Goal: Task Accomplishment & Management: Use online tool/utility

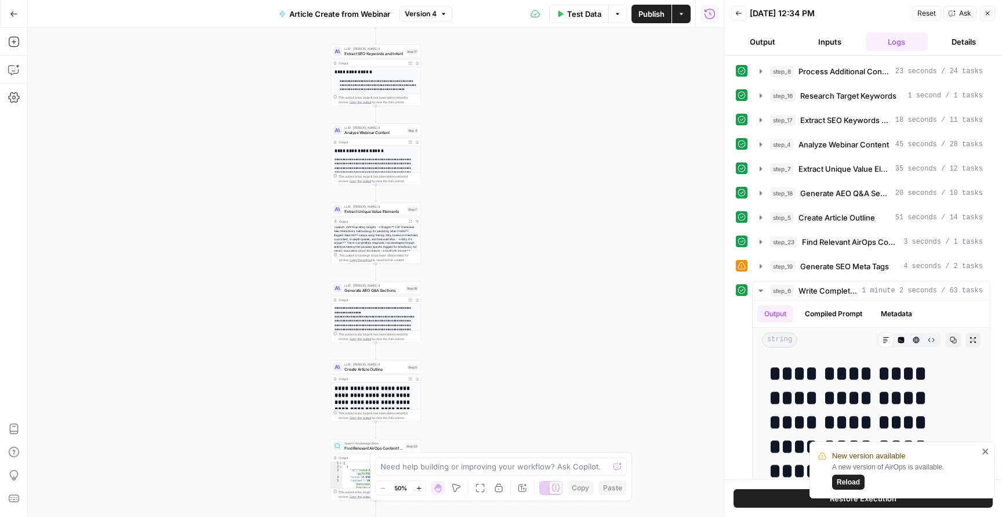
scroll to position [4041, 0]
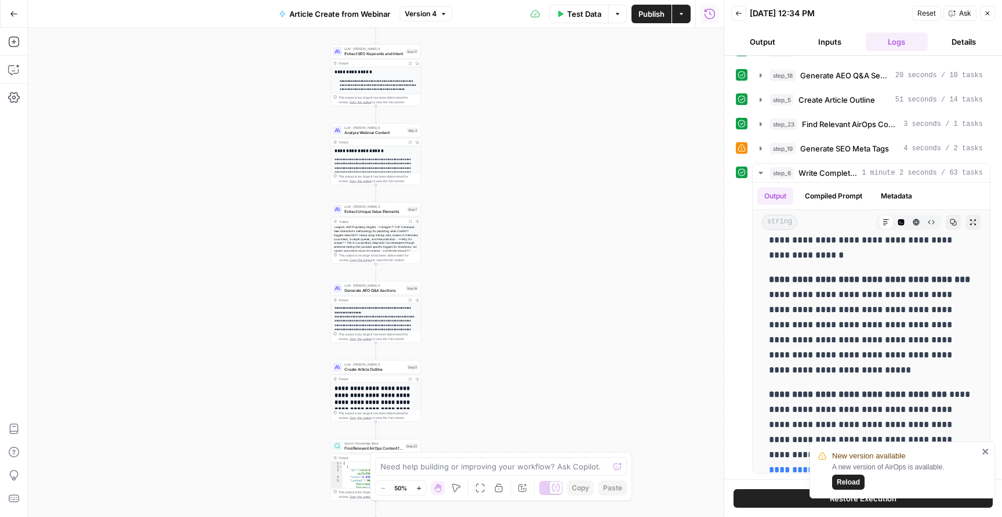
click at [9, 8] on button "Go Back" at bounding box center [13, 13] width 21 height 21
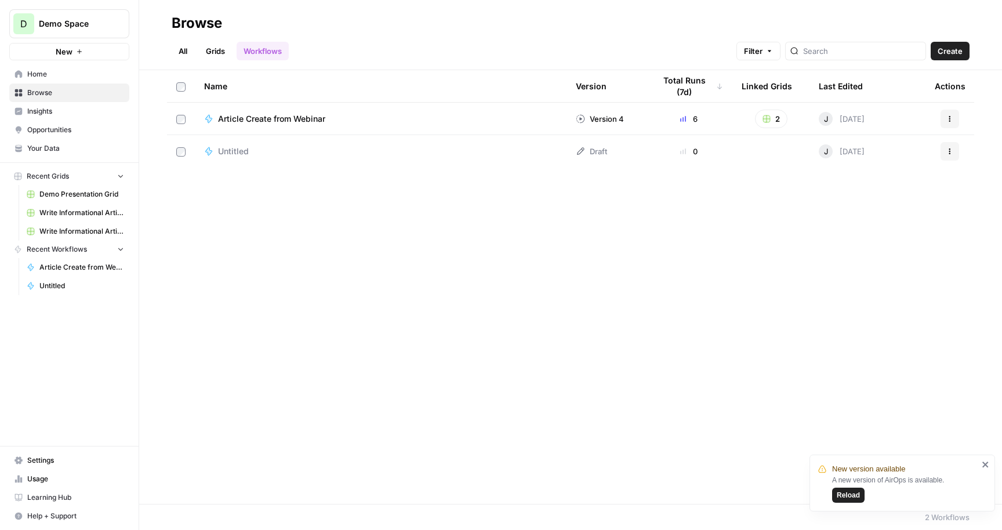
click at [69, 144] on span "Your Data" at bounding box center [75, 148] width 97 height 10
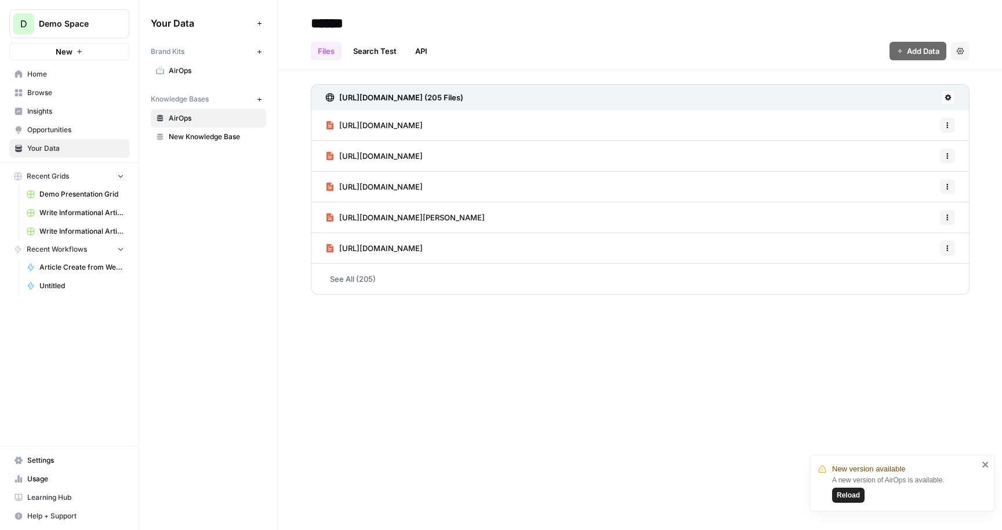
click at [201, 72] on span "AirOps" at bounding box center [215, 71] width 92 height 10
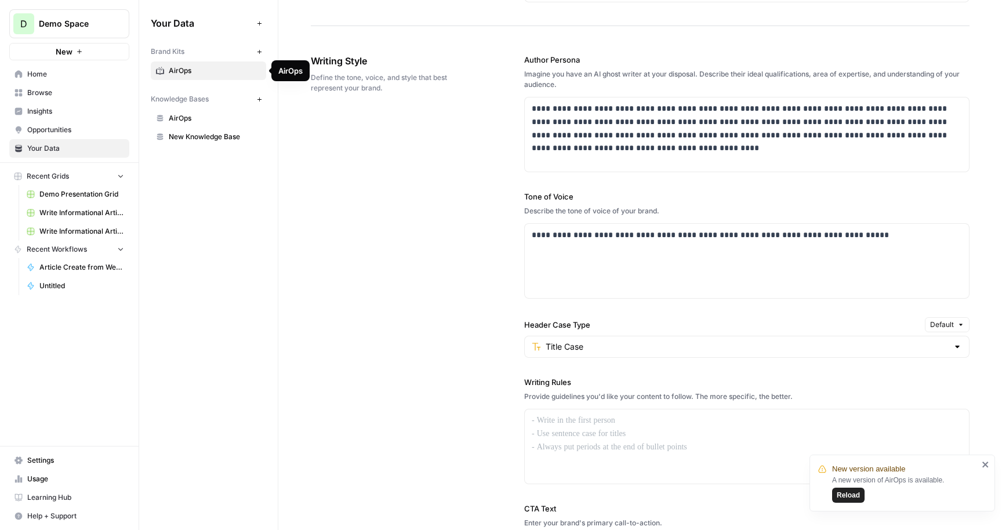
scroll to position [641, 0]
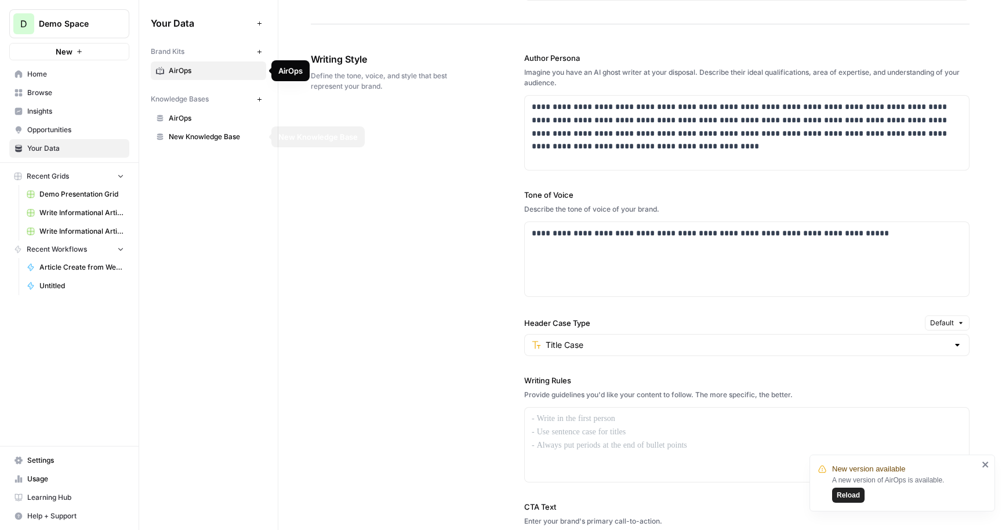
click at [206, 119] on span "AirOps" at bounding box center [215, 118] width 92 height 10
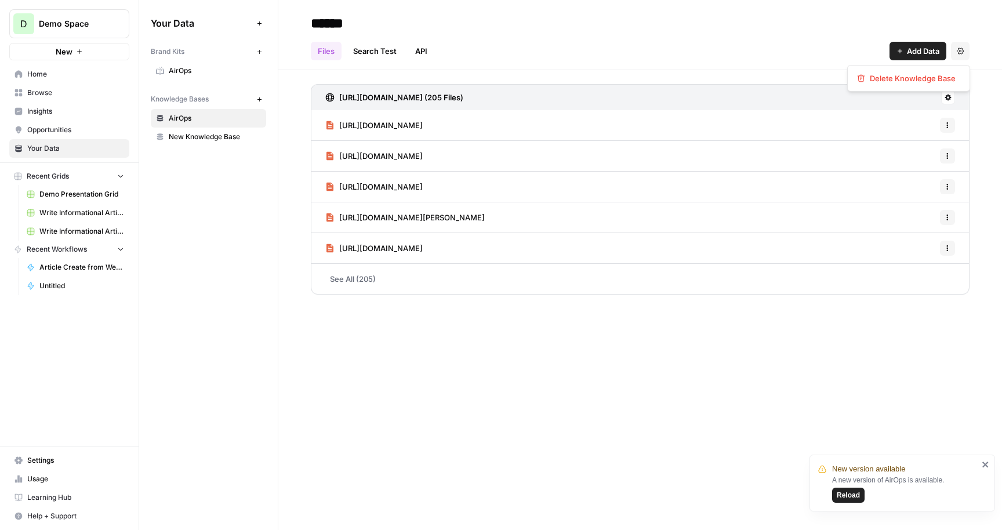
click at [962, 45] on button "Settings" at bounding box center [960, 51] width 19 height 19
click at [724, 42] on div "Files Search Test API Add Data Settings" at bounding box center [640, 46] width 659 height 28
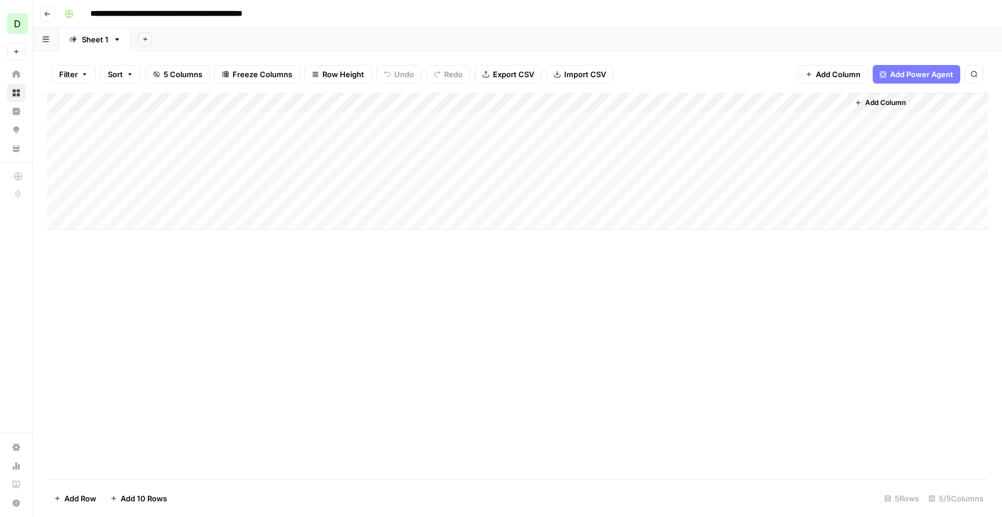
click at [637, 118] on div "Add Column" at bounding box center [517, 161] width 941 height 137
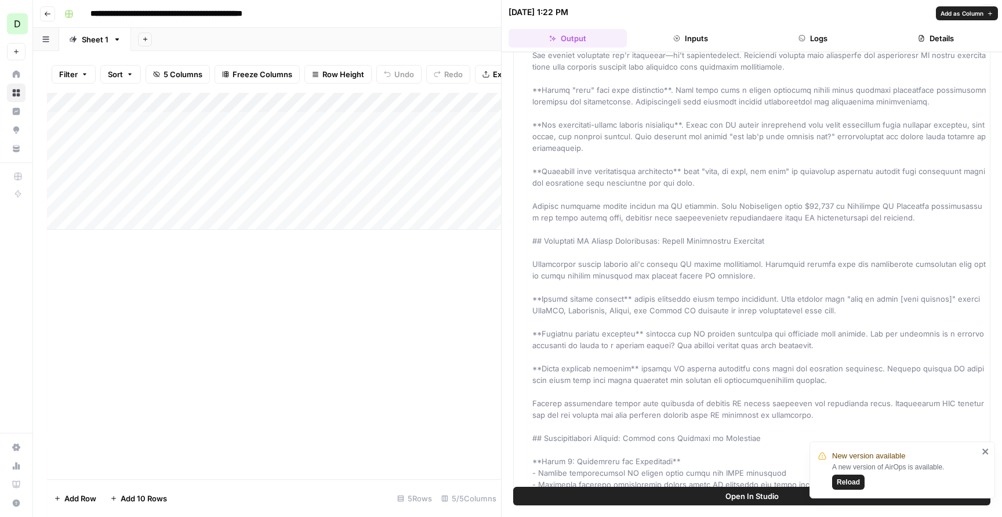
scroll to position [849, 0]
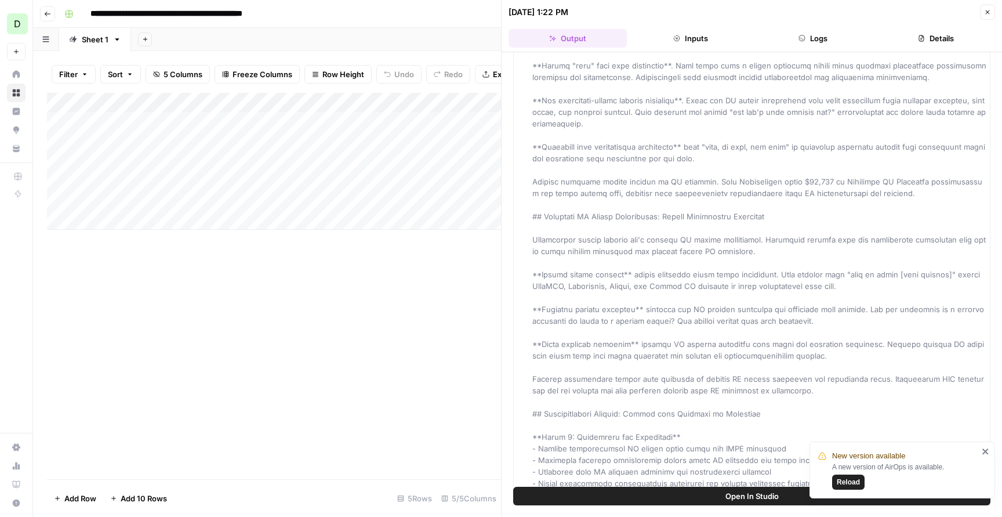
click at [985, 454] on icon "close" at bounding box center [986, 450] width 8 height 9
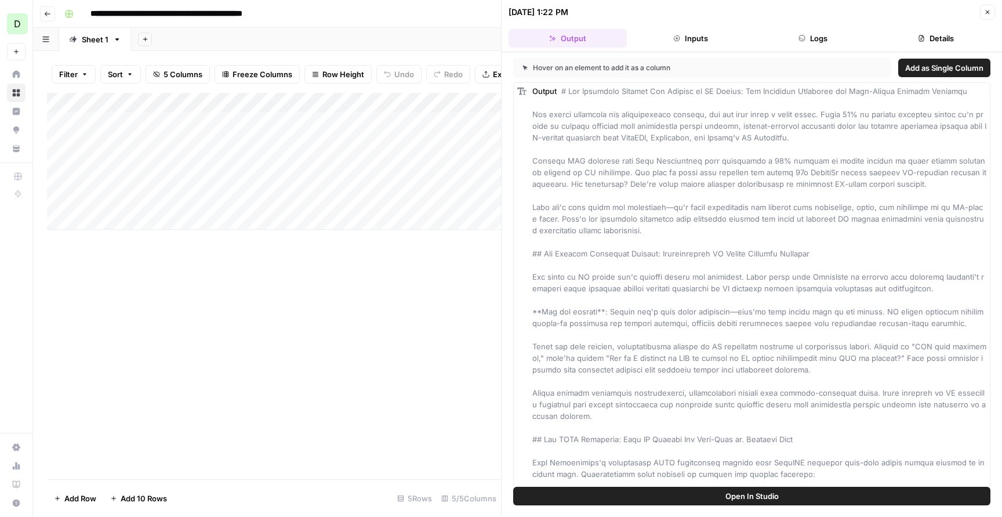
scroll to position [0, 0]
click at [987, 19] on header "10/09/25 at 1:22 PM Close Output Inputs Logs Details" at bounding box center [752, 26] width 500 height 52
click at [987, 16] on button "Close" at bounding box center [987, 12] width 15 height 15
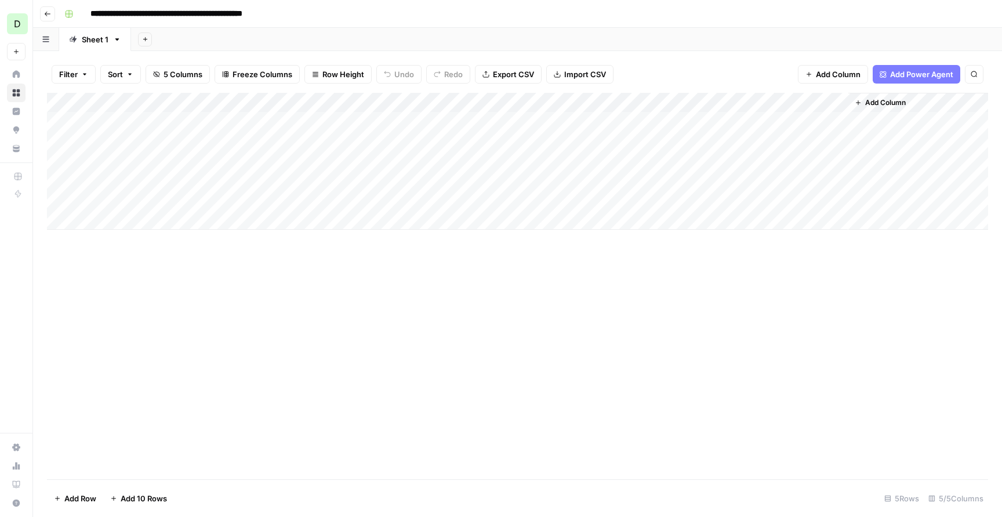
click at [795, 116] on div "Add Column" at bounding box center [517, 161] width 941 height 137
click at [798, 110] on div "Add Column" at bounding box center [517, 161] width 941 height 137
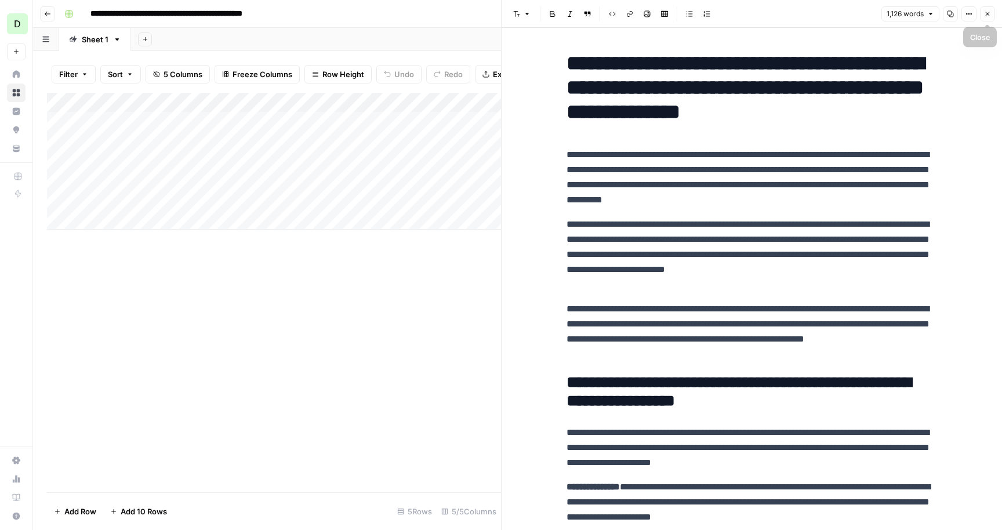
click at [917, 11] on span "1,126 words" at bounding box center [904, 14] width 37 height 10
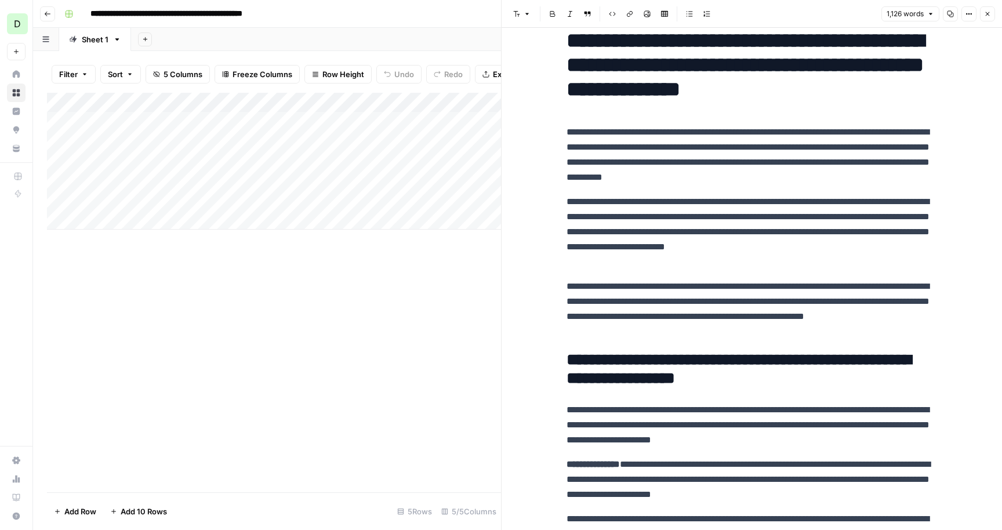
scroll to position [15, 0]
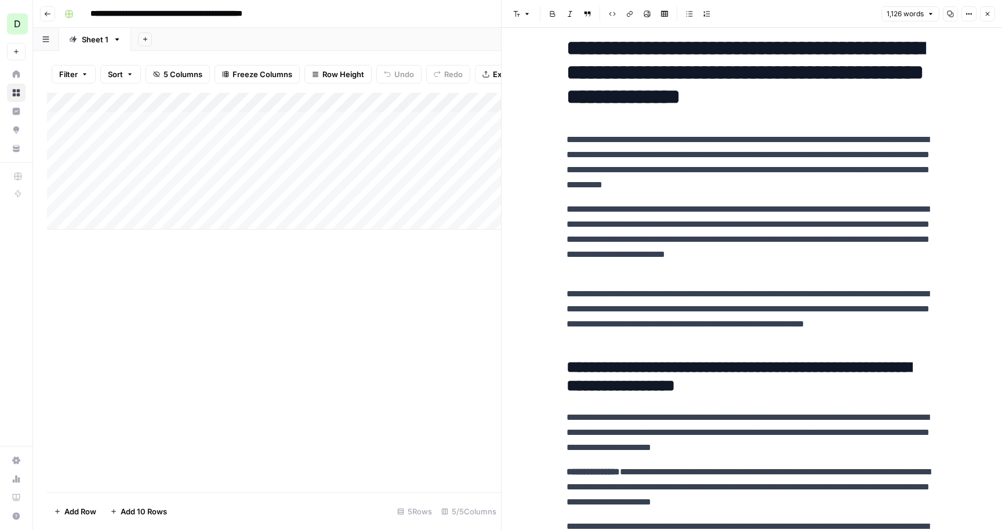
drag, startPoint x: 557, startPoint y: 256, endPoint x: 990, endPoint y: 13, distance: 496.6
click at [990, 13] on icon "button" at bounding box center [987, 13] width 7 height 7
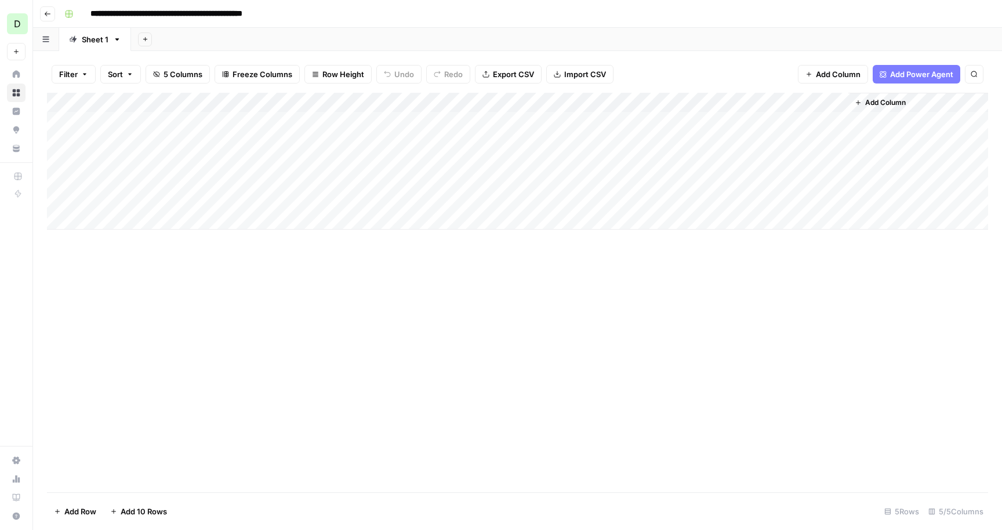
click at [188, 118] on div "Add Column" at bounding box center [517, 161] width 941 height 137
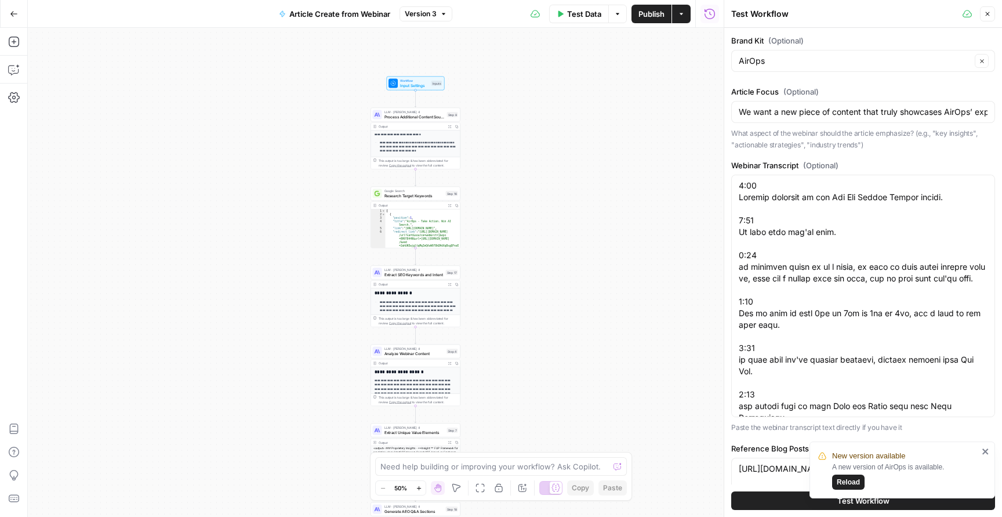
scroll to position [40, 0]
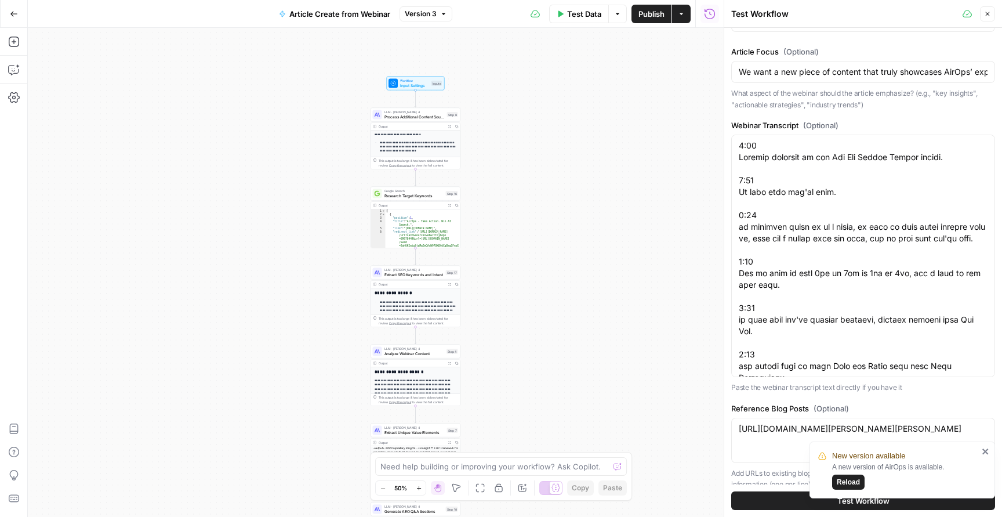
click at [681, 185] on div "**********" at bounding box center [376, 272] width 696 height 489
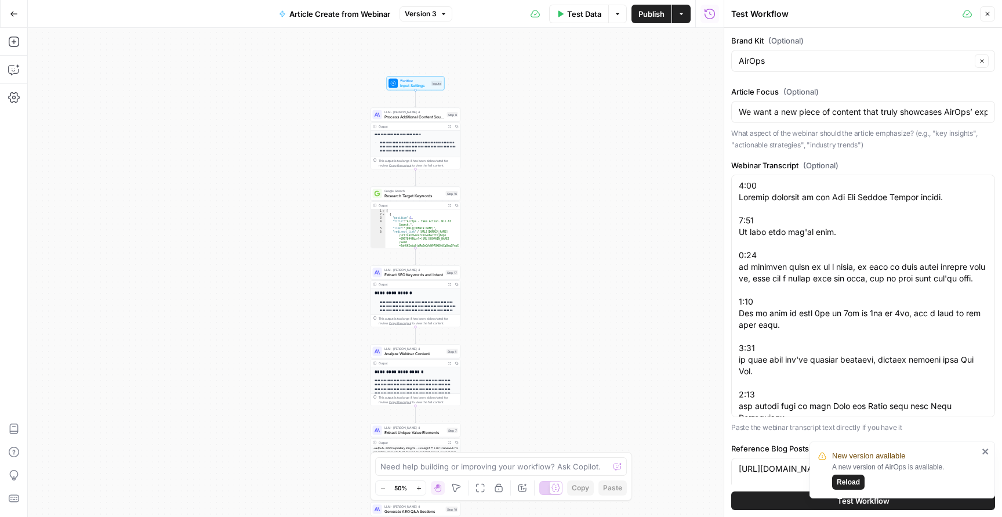
scroll to position [0, 0]
drag, startPoint x: 790, startPoint y: 115, endPoint x: 1001, endPoint y: 132, distance: 211.1
click at [1001, 132] on div "Brand Kit (Optional) AirOps Clear Article Focus (Optional) We want a new piece …" at bounding box center [863, 272] width 278 height 489
click at [896, 111] on input "We want a new piece of content that truly showcases AirOps’ expertise, draws tr…" at bounding box center [863, 112] width 249 height 12
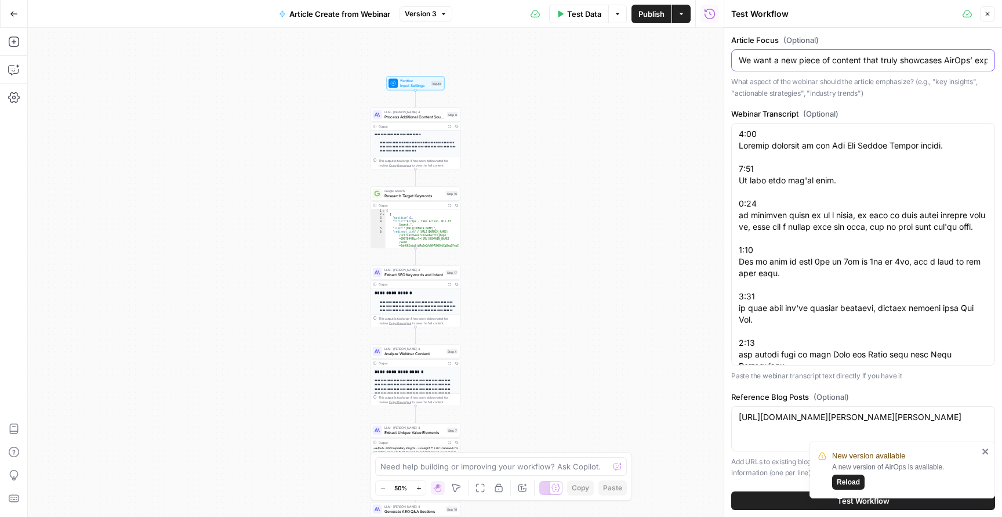
scroll to position [31, 0]
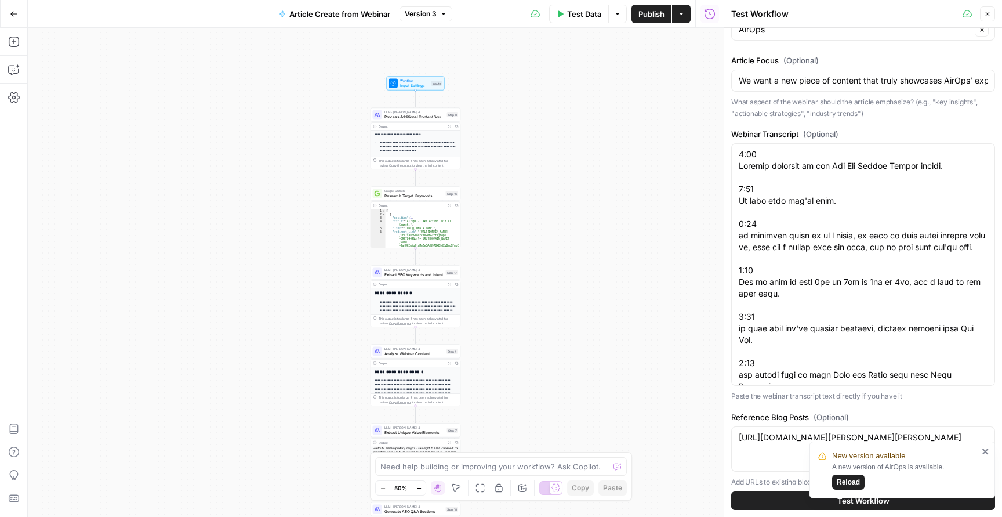
click at [985, 451] on icon "close" at bounding box center [985, 451] width 6 height 6
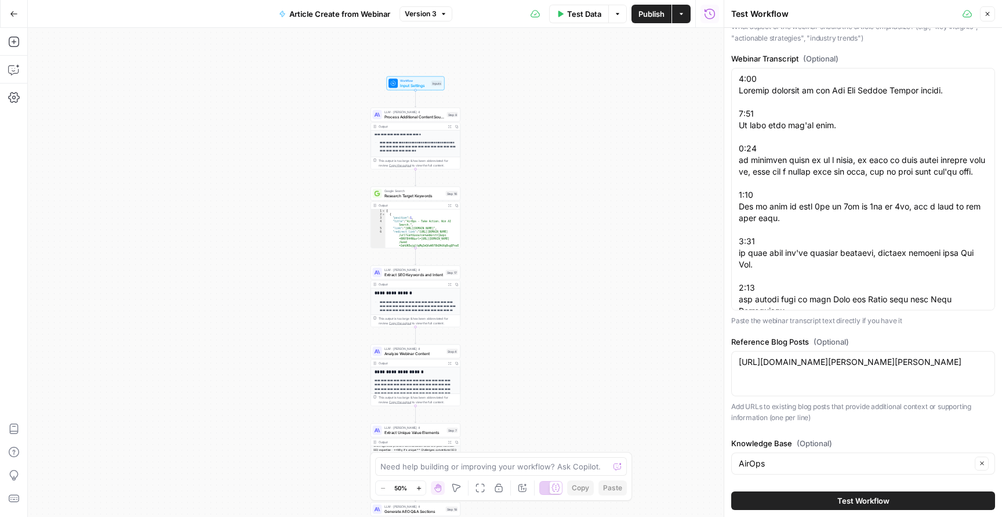
scroll to position [66, 0]
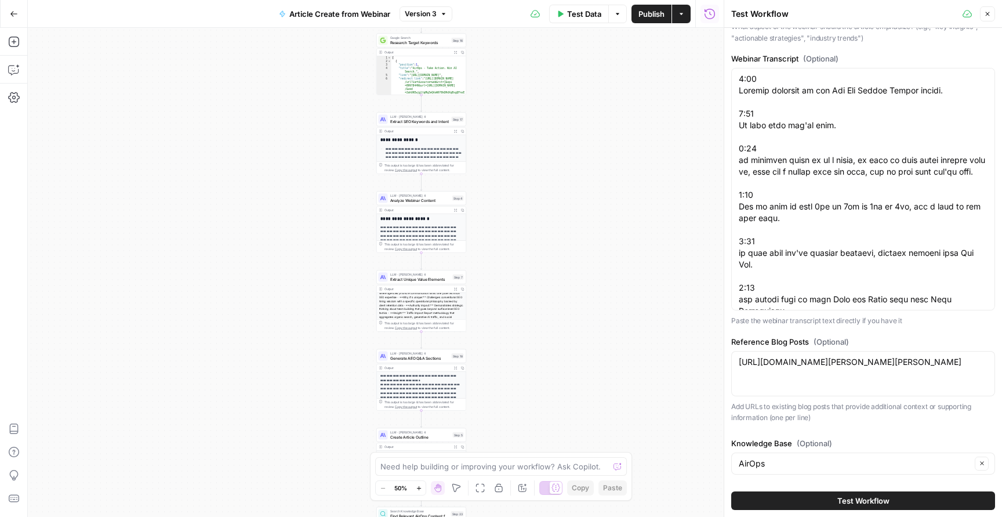
click at [981, 14] on button "Close" at bounding box center [987, 13] width 15 height 15
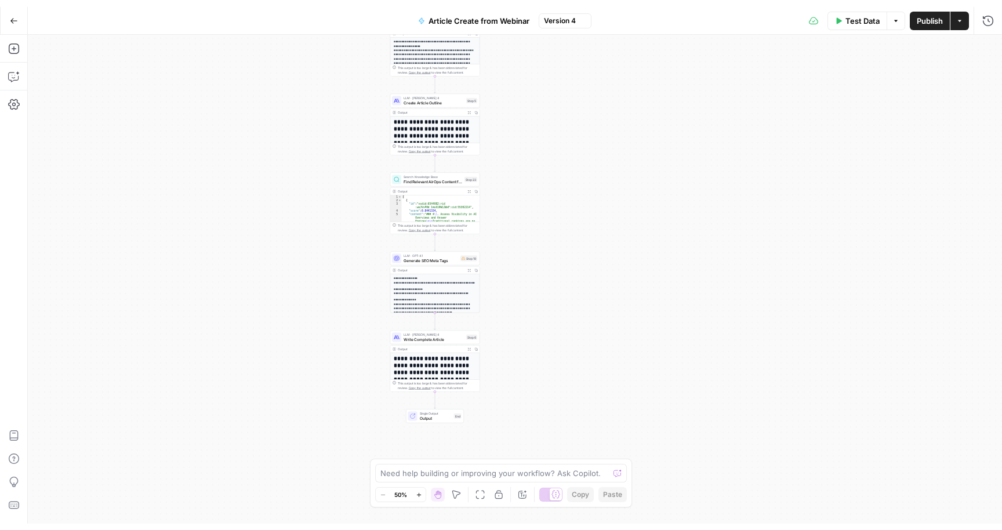
scroll to position [39, 0]
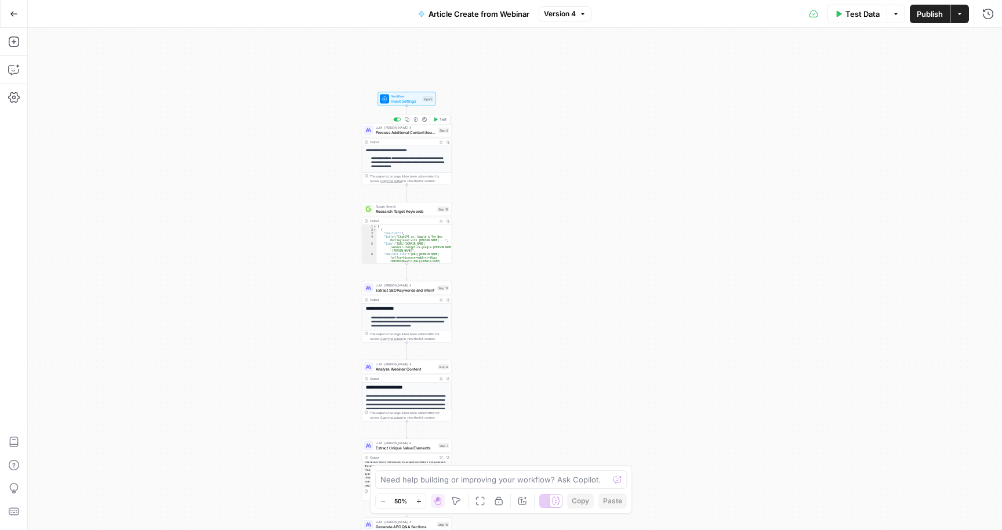
click at [417, 133] on span "Process Additional Content Sources" at bounding box center [406, 132] width 60 height 6
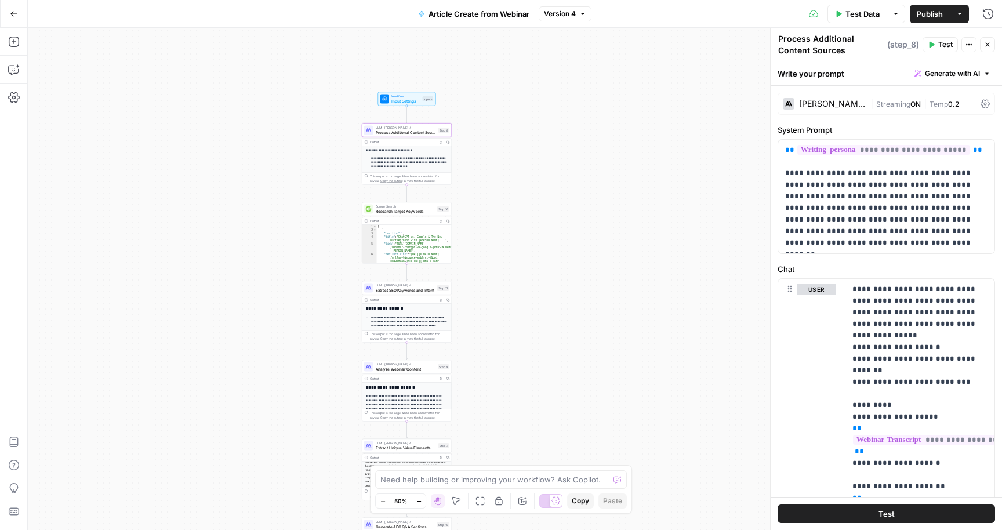
click at [421, 174] on div "This output is too large & has been abbreviated for review. Copy the output to …" at bounding box center [409, 178] width 79 height 9
click at [813, 45] on textarea "Process Additional Content Sources" at bounding box center [831, 44] width 106 height 23
drag, startPoint x: 859, startPoint y: 38, endPoint x: 817, endPoint y: 38, distance: 41.2
click at [817, 38] on textarea "Process Additional Content Sources" at bounding box center [831, 44] width 106 height 23
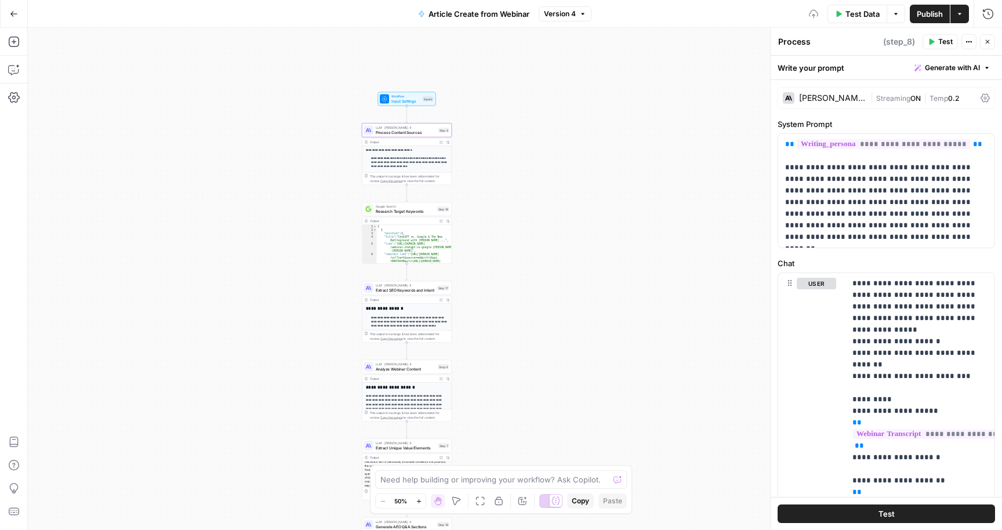
type textarea "Process Content Sources"
click at [716, 107] on div "**********" at bounding box center [515, 279] width 974 height 502
click at [408, 292] on span "Extract SEO Keywords and Intent" at bounding box center [405, 290] width 59 height 6
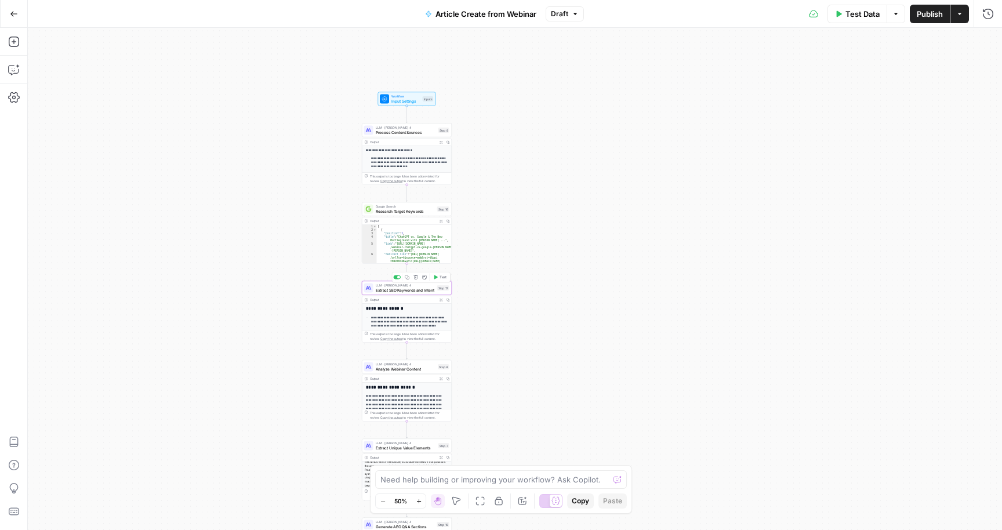
type textarea "Extract SEO Keywords and Intent"
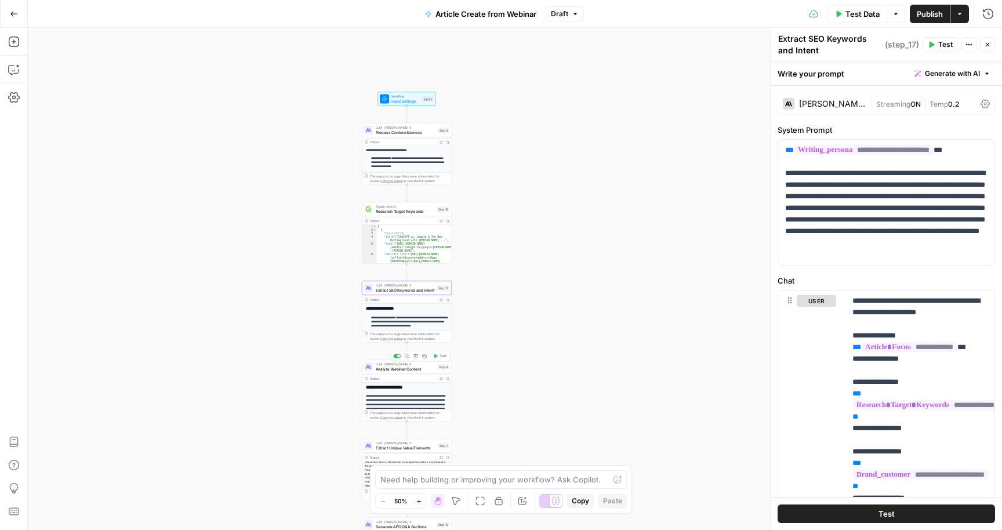
click at [403, 370] on span "Analyze Webinar Content" at bounding box center [406, 369] width 60 height 6
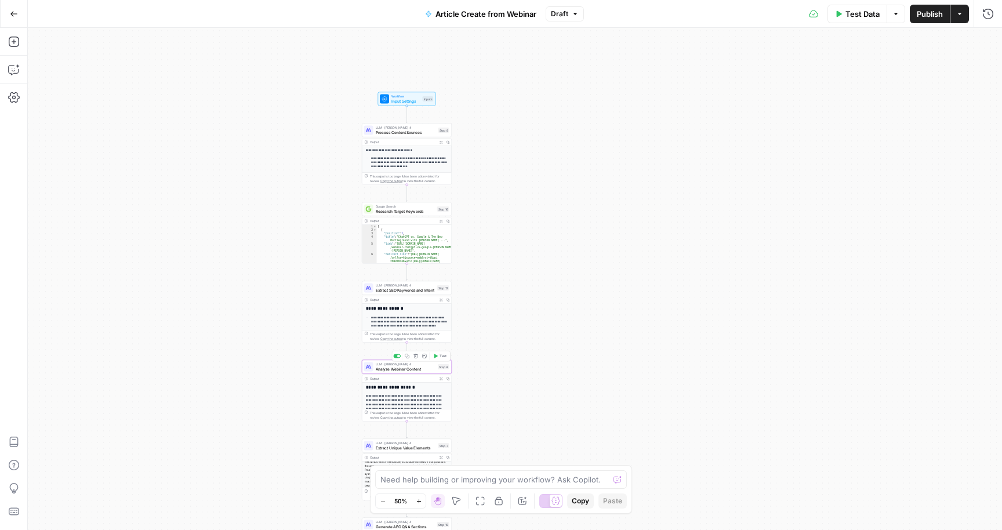
type textarea "Analyze Webinar Content"
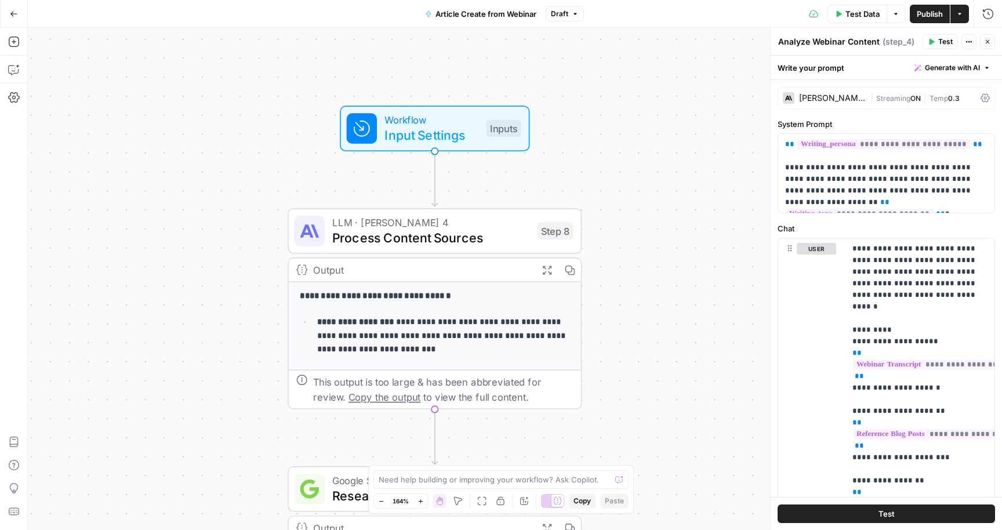
click at [423, 140] on span "Input Settings" at bounding box center [431, 135] width 94 height 19
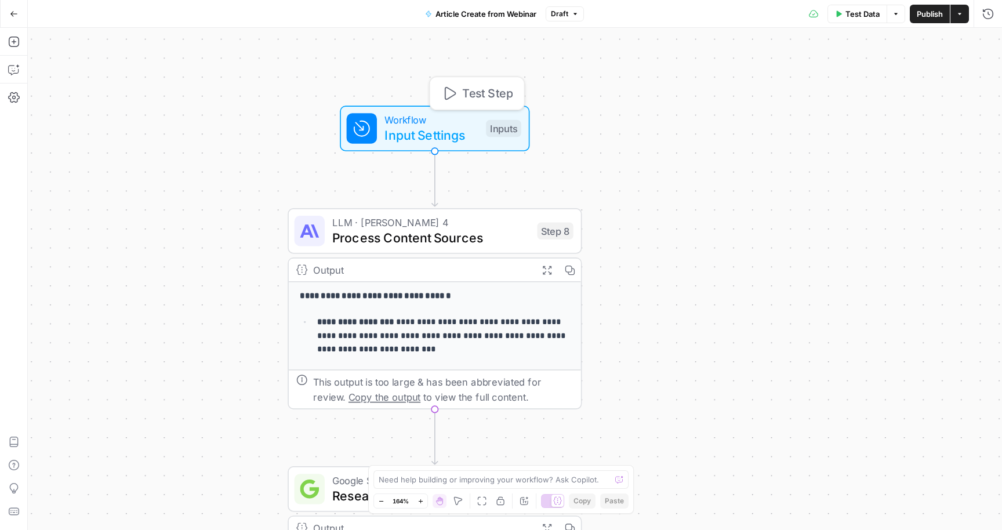
type textarea "Inputs"
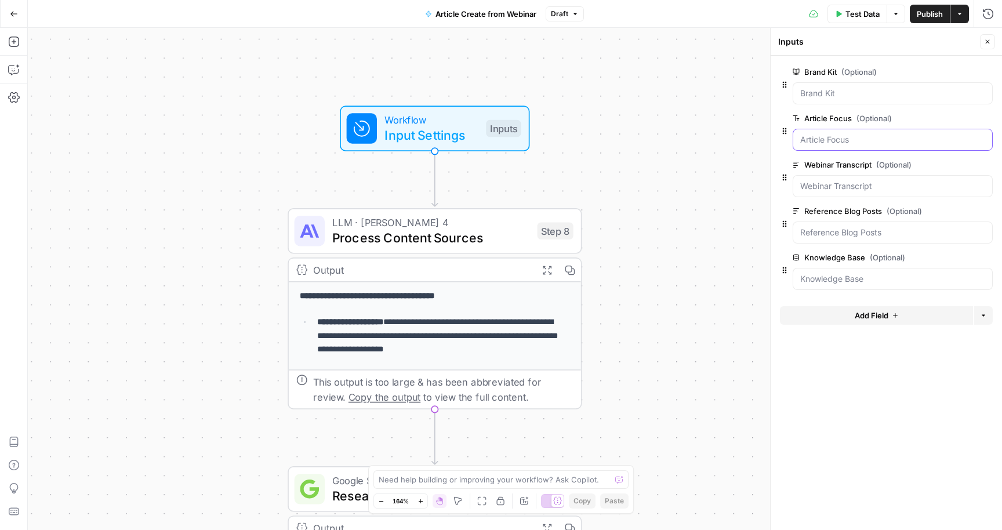
drag, startPoint x: 604, startPoint y: 81, endPoint x: 866, endPoint y: 137, distance: 268.6
click at [866, 137] on Focus "Article Focus (Optional)" at bounding box center [892, 140] width 185 height 12
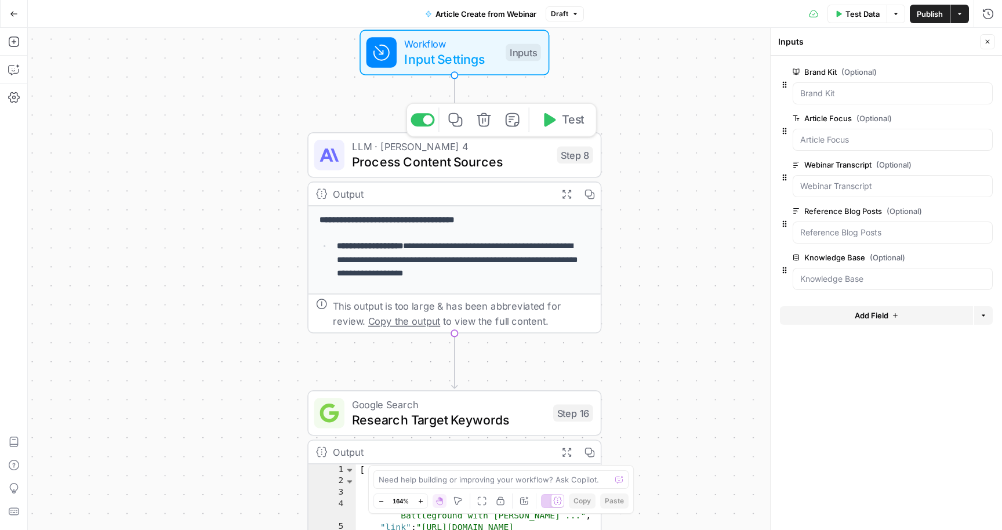
click at [441, 158] on span "Process Content Sources" at bounding box center [450, 161] width 197 height 19
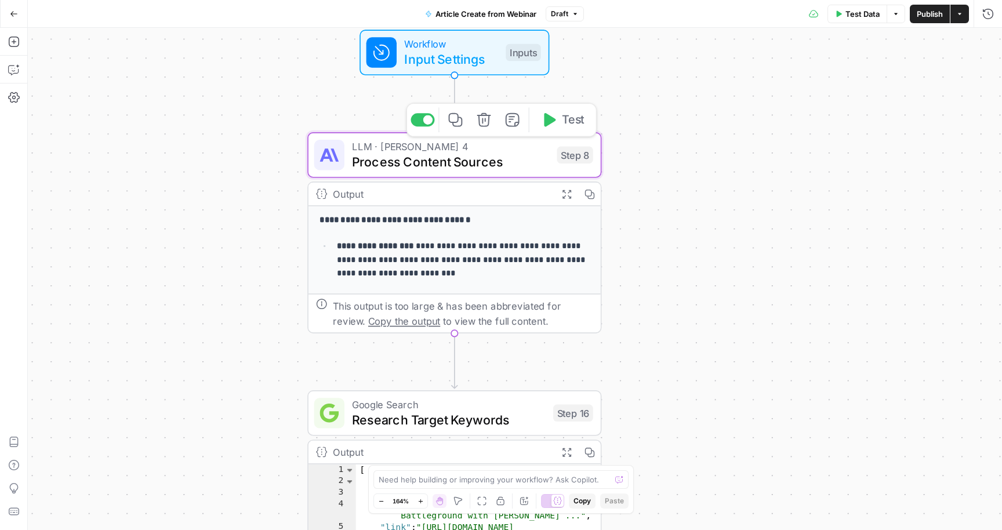
type textarea "Process Content Sources"
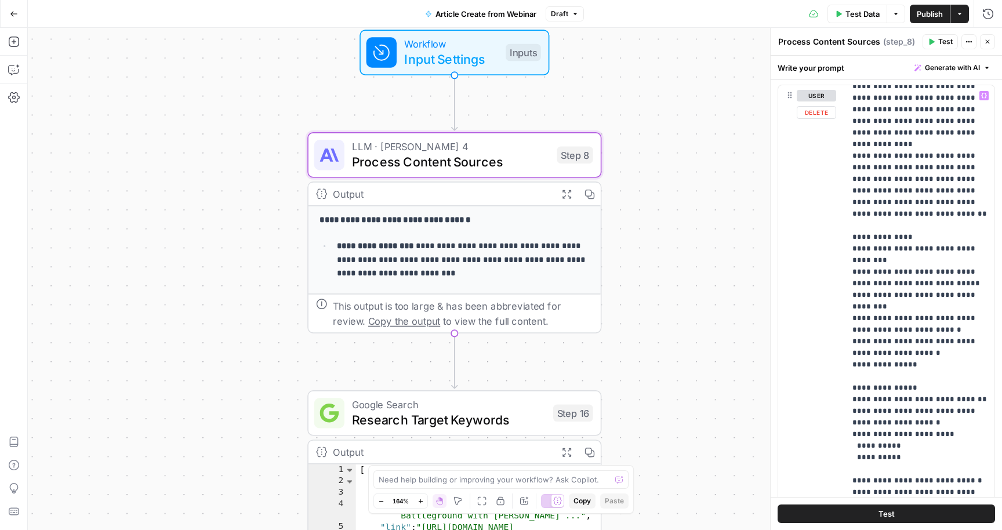
scroll to position [624, 0]
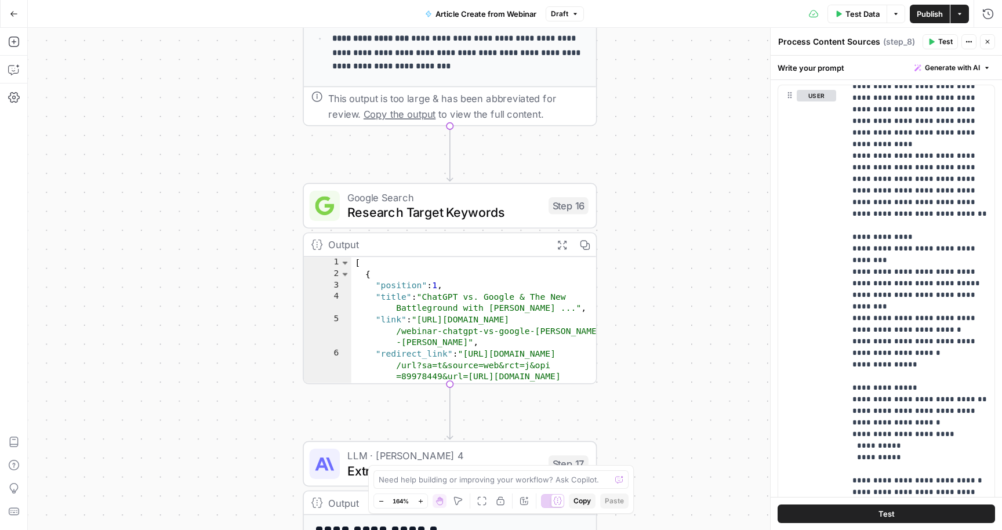
click at [463, 212] on span "Research Target Keywords" at bounding box center [444, 212] width 194 height 19
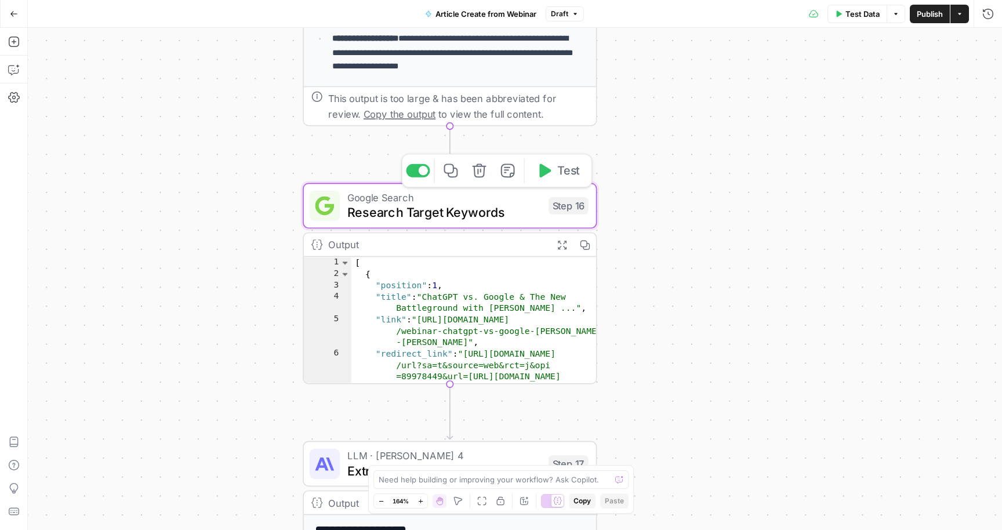
type textarea "Research Target Keywords"
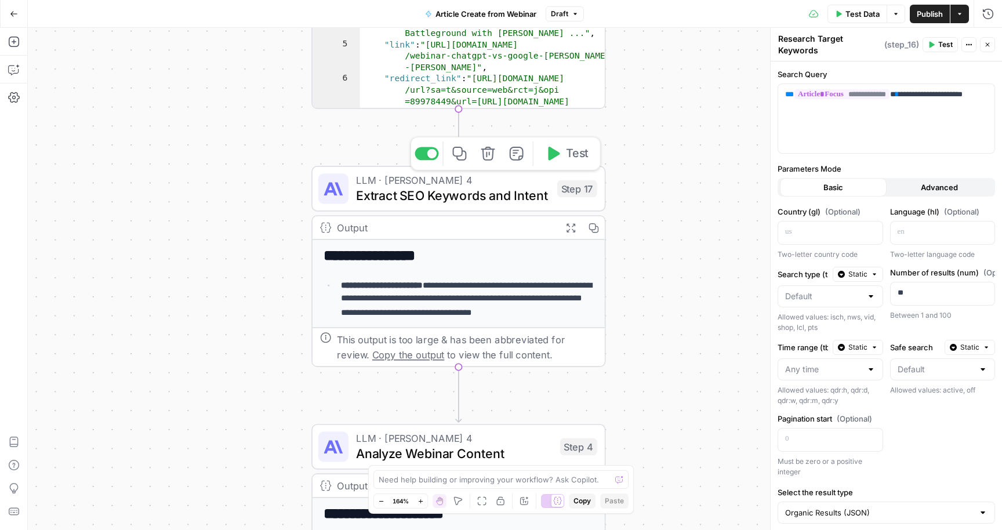
click at [480, 191] on span "Extract SEO Keywords and Intent" at bounding box center [453, 195] width 194 height 19
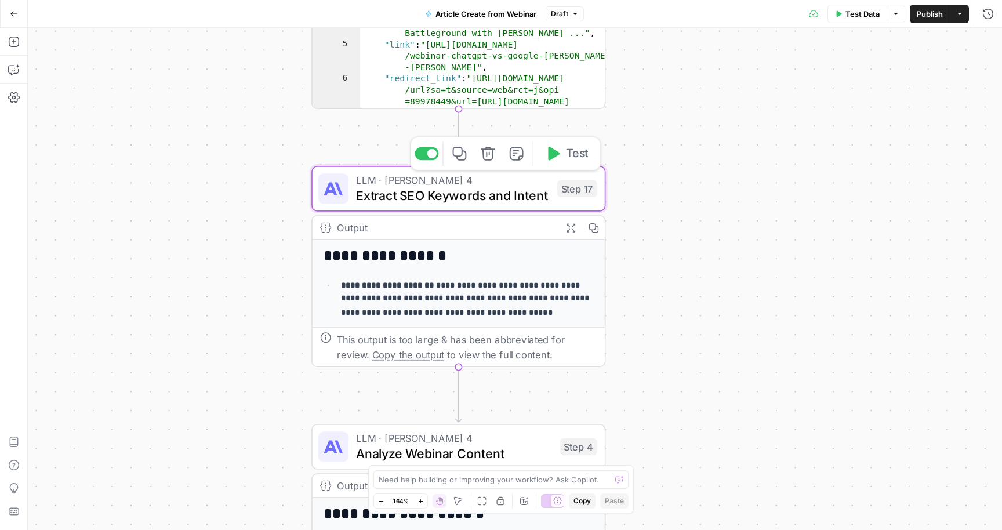
type textarea "Extract SEO Keywords and Intent"
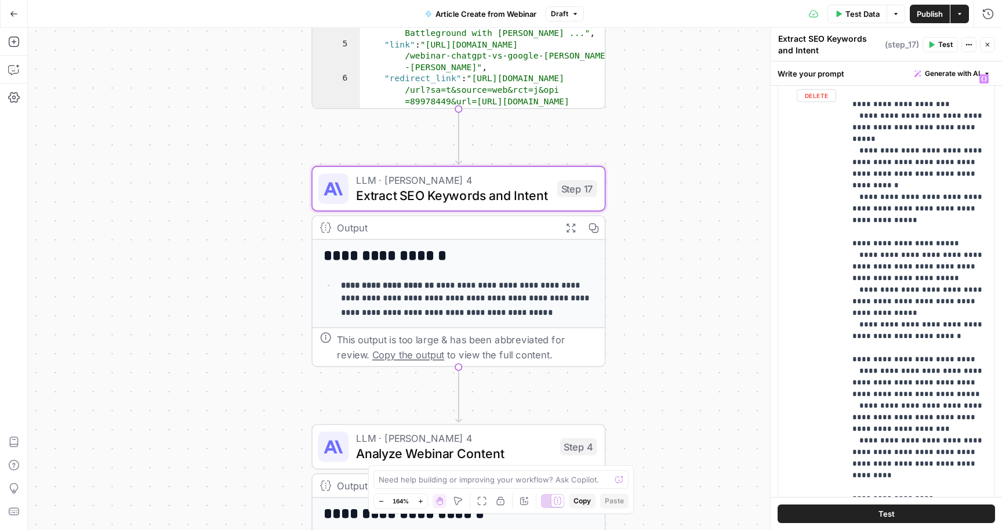
scroll to position [359, 0]
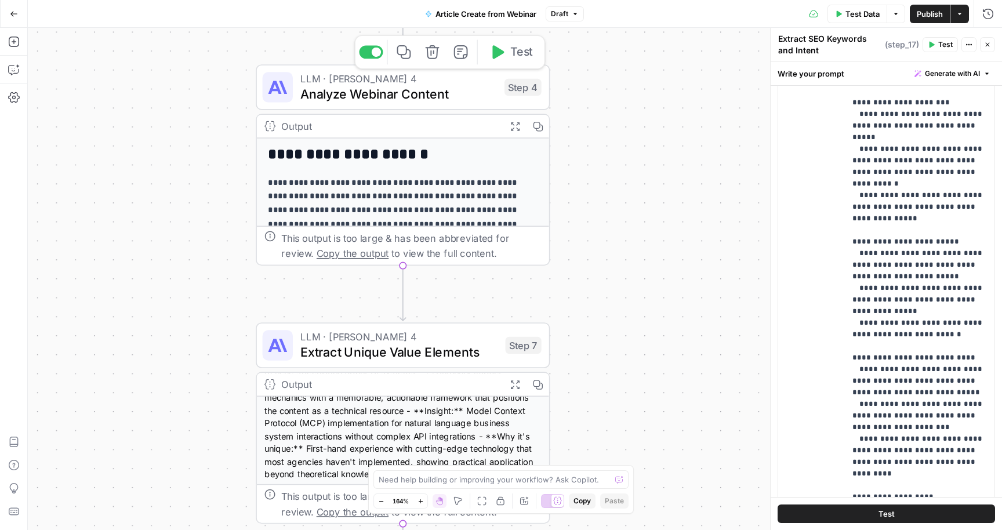
click at [445, 99] on span "Analyze Webinar Content" at bounding box center [398, 94] width 197 height 19
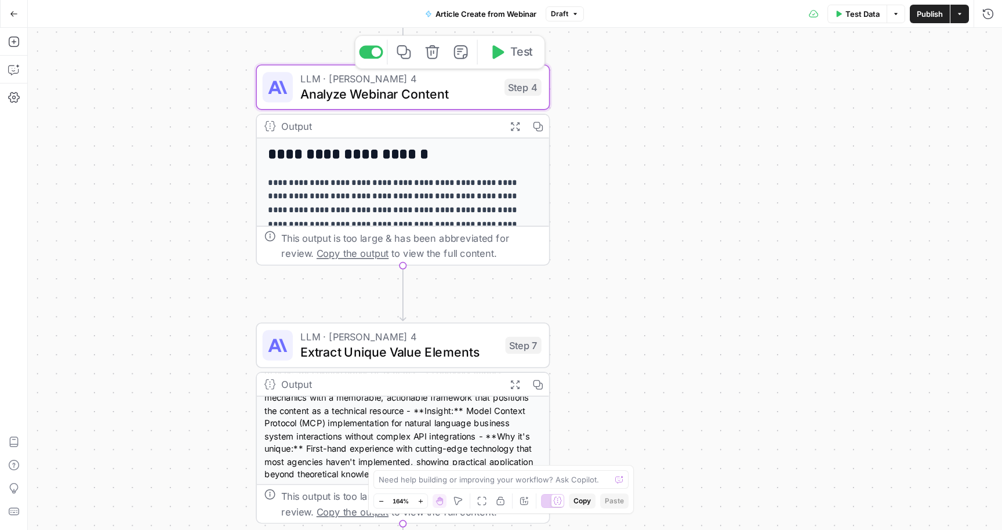
type textarea "Analyze Webinar Content"
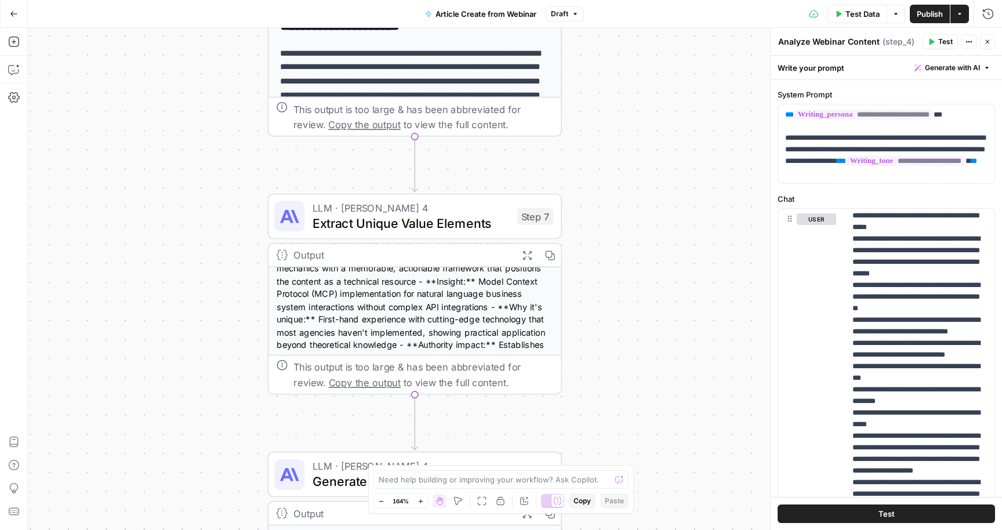
scroll to position [0, 0]
click at [449, 224] on span "Extract Unique Value Elements" at bounding box center [411, 222] width 197 height 19
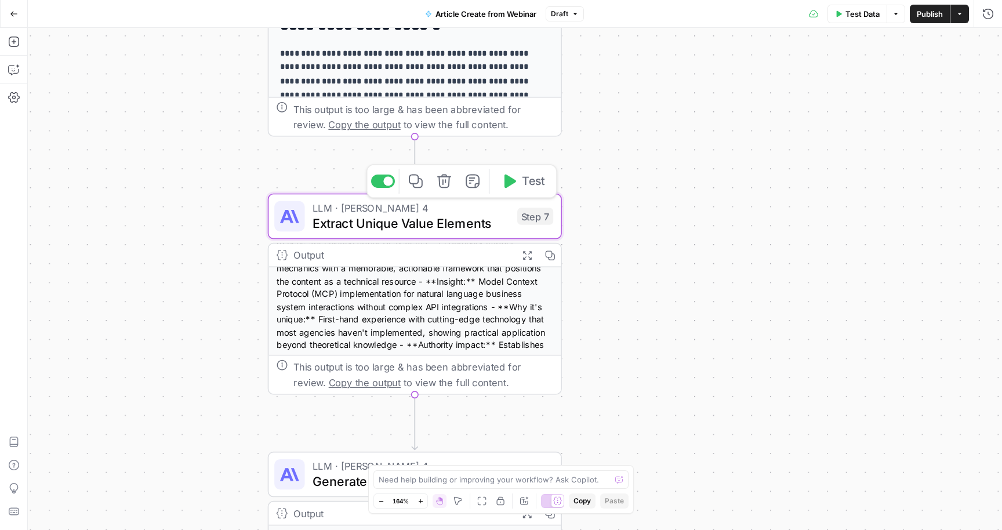
type textarea "Extract Unique Value Elements"
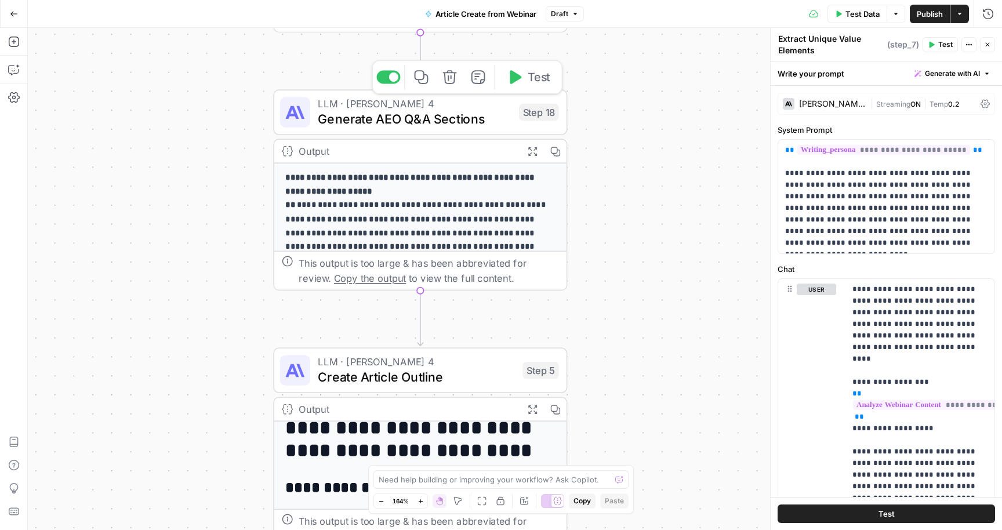
click at [454, 123] on span "Generate AEO Q&A Sections" at bounding box center [415, 119] width 194 height 19
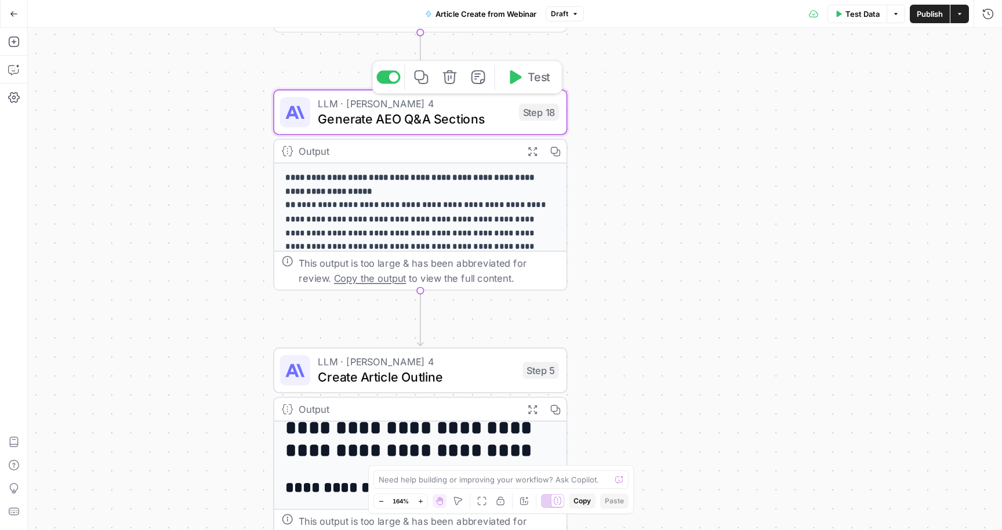
type textarea "Generate AEO Q&A Sections"
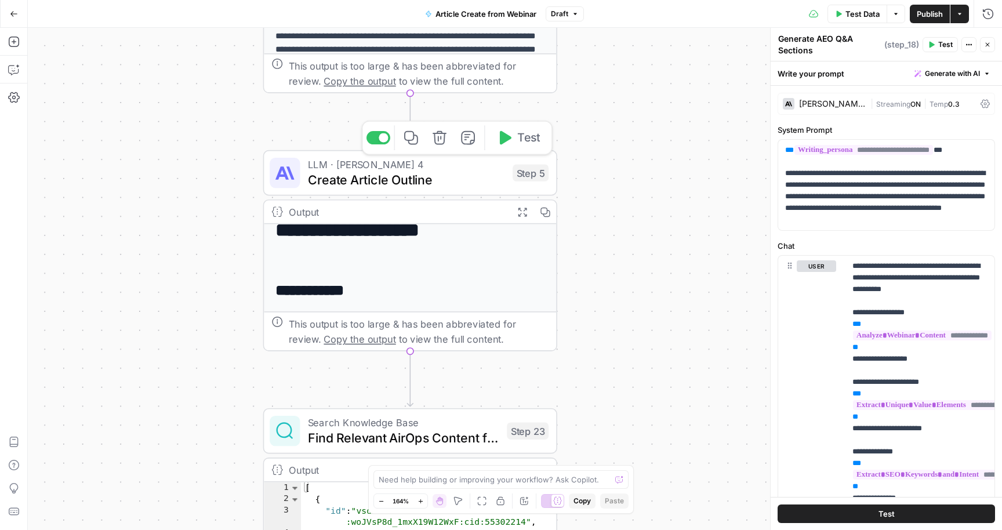
click at [460, 188] on span "Create Article Outline" at bounding box center [406, 179] width 197 height 19
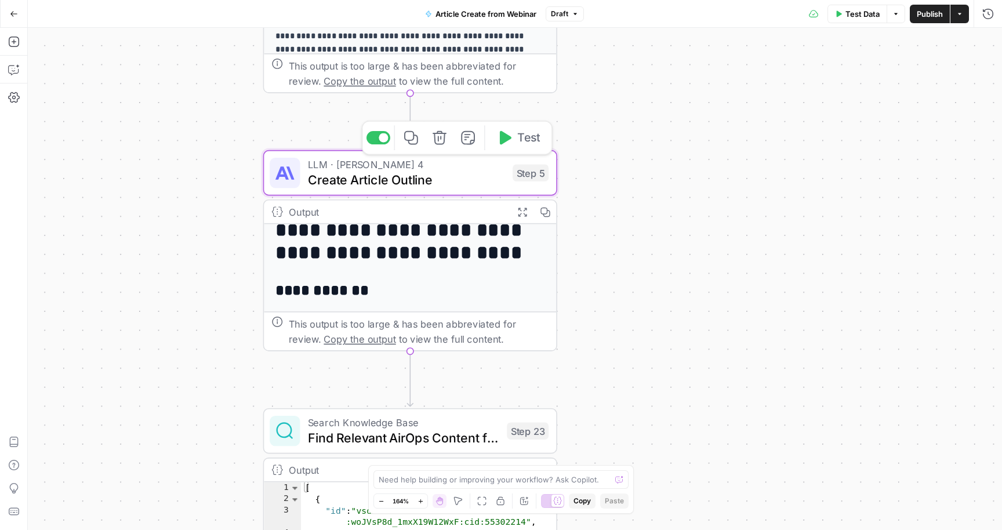
type textarea "Create Article Outline"
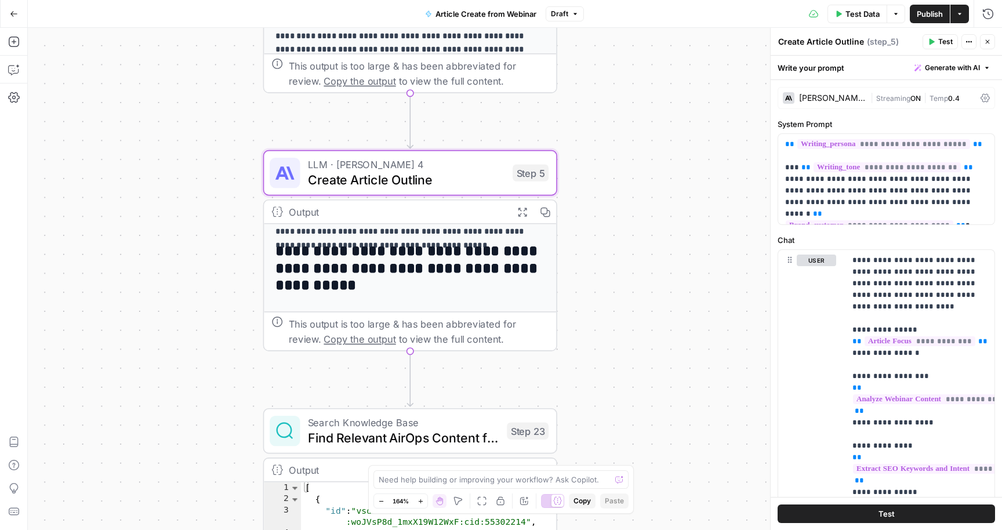
scroll to position [195, 0]
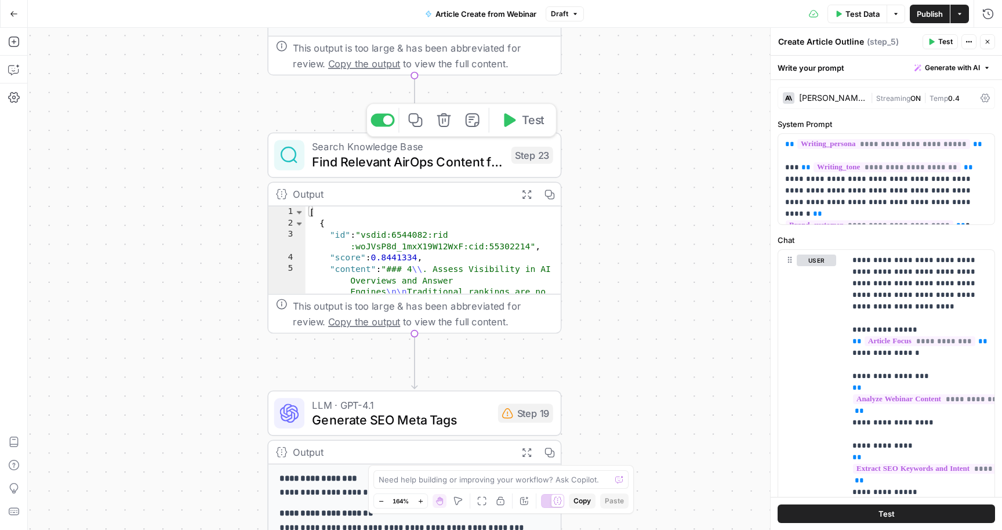
click at [412, 166] on span "Find Relevant AirOps Content for Internal Links" at bounding box center [408, 161] width 192 height 19
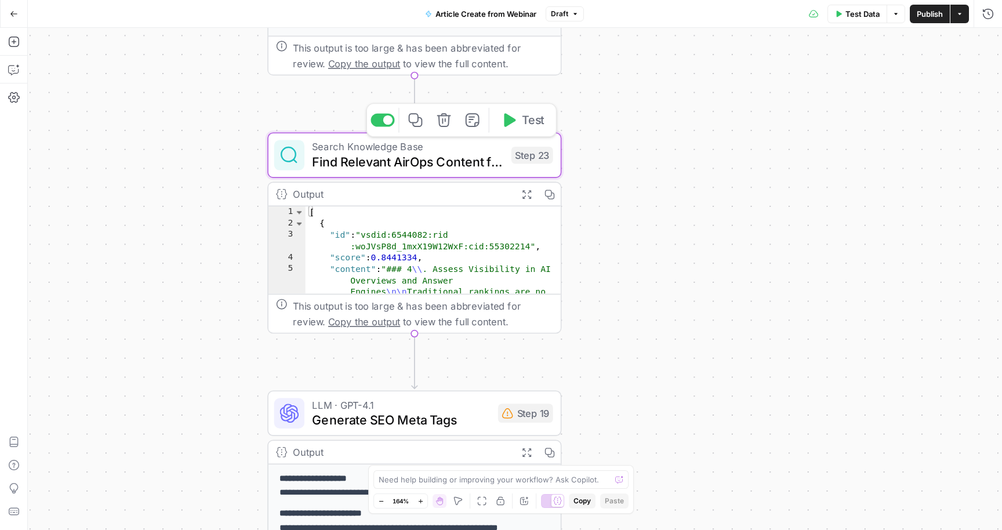
type textarea "Find Relevant AirOps Content for Internal Links"
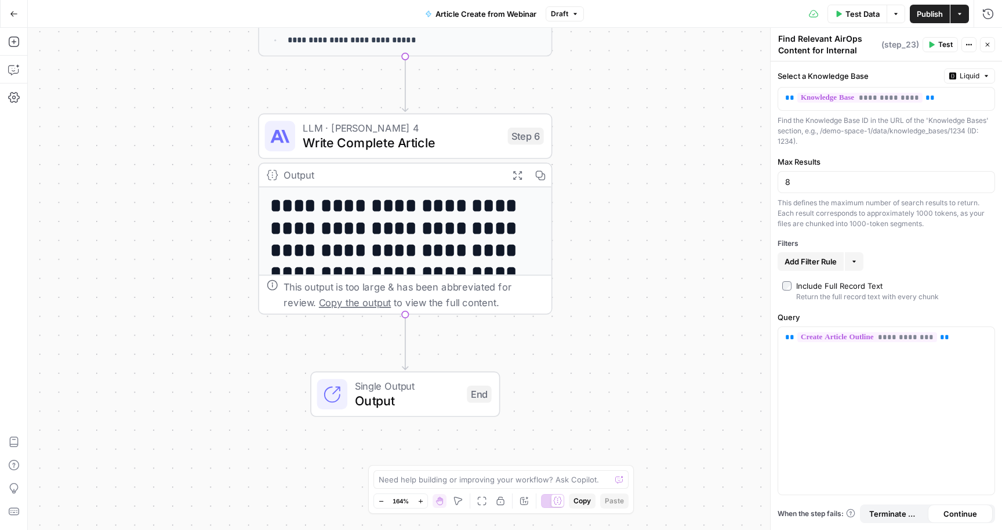
scroll to position [-1, 0]
click at [451, 146] on span "Write Complete Article" at bounding box center [401, 142] width 197 height 19
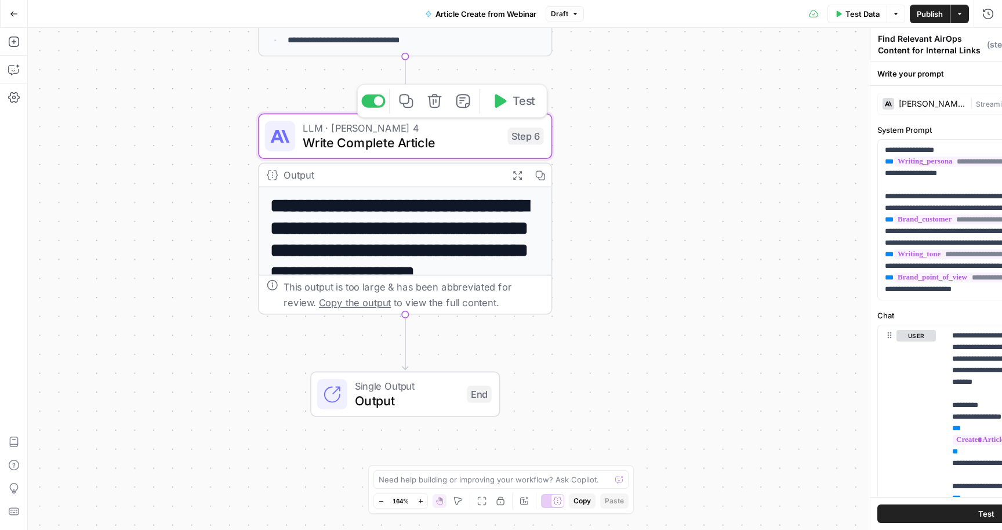
scroll to position [0, 0]
type textarea "Write Complete Article"
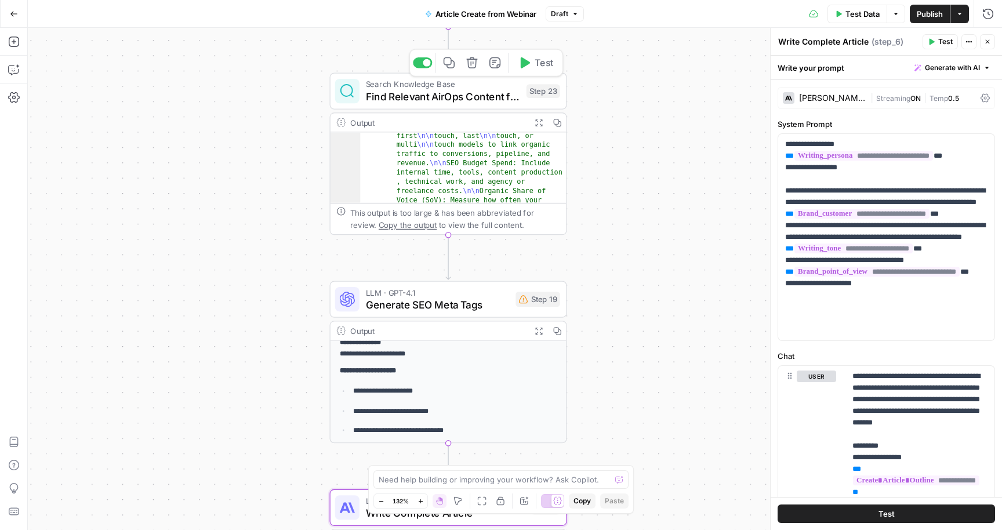
click at [497, 103] on span "Find Relevant AirOps Content for Internal Links" at bounding box center [443, 96] width 155 height 15
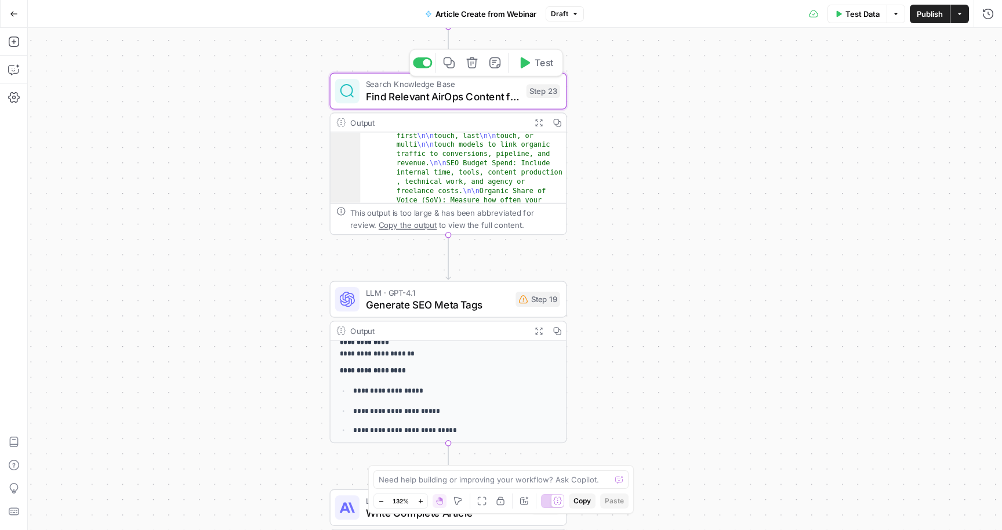
type textarea "Find Relevant AirOps Content for Internal Links"
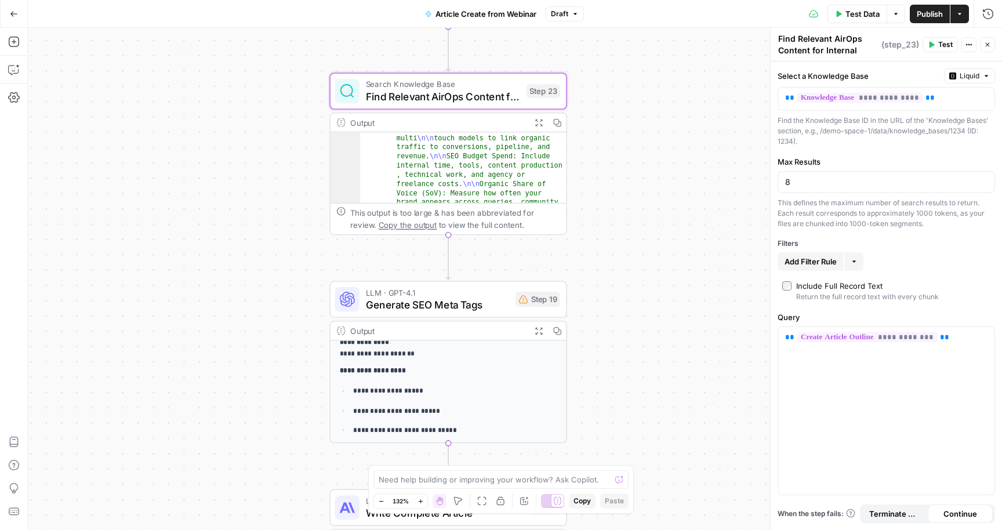
scroll to position [215, 0]
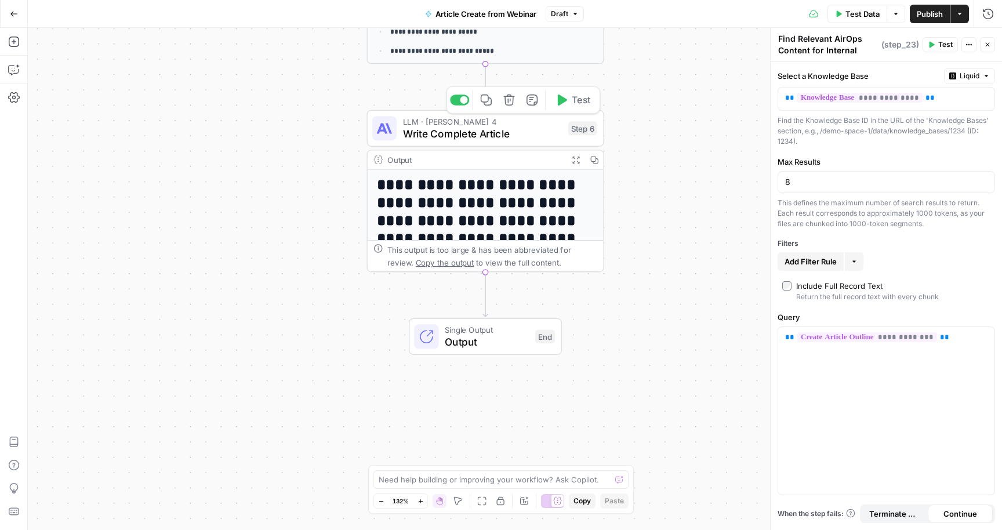
click at [511, 132] on span "Write Complete Article" at bounding box center [482, 133] width 159 height 15
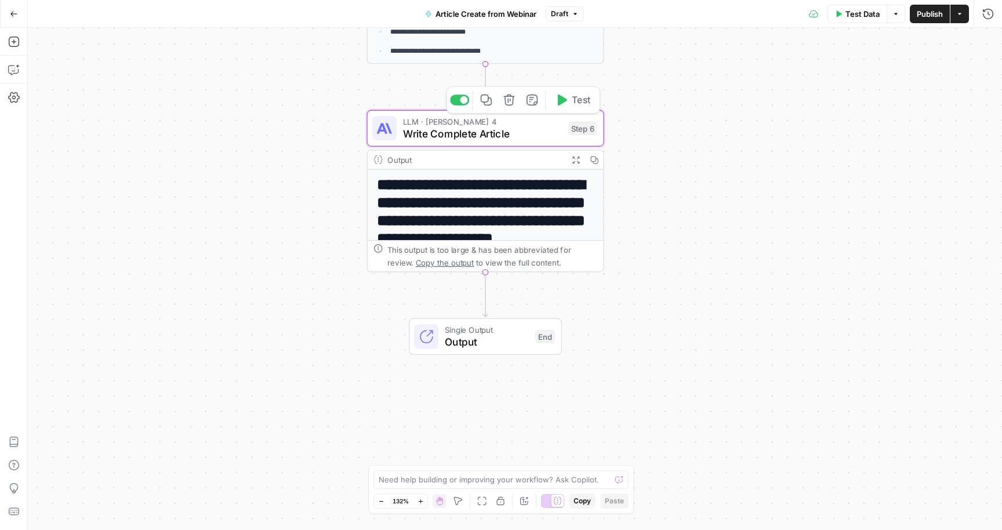
type textarea "Write Complete Article"
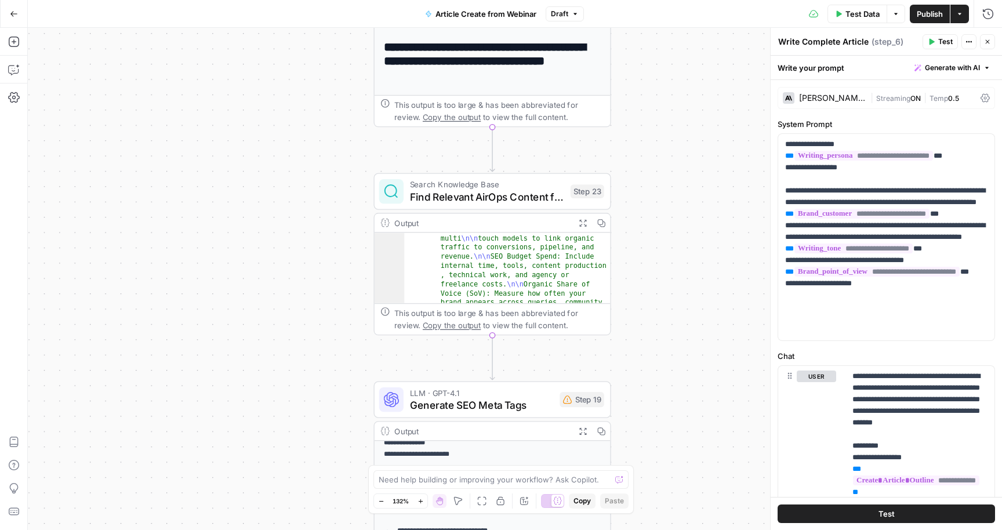
click at [492, 195] on span "Find Relevant AirOps Content for Internal Links" at bounding box center [487, 196] width 155 height 15
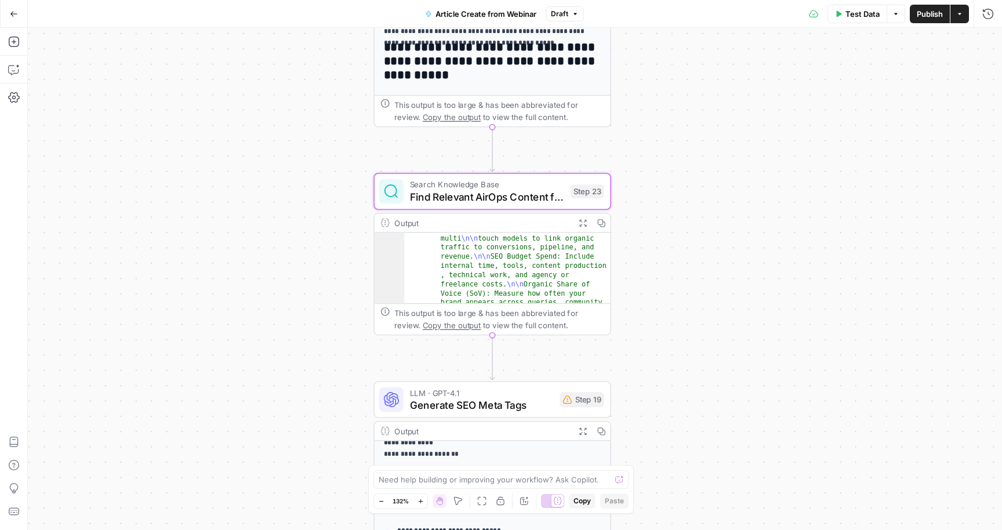
type textarea "Find Relevant AirOps Content for Internal Links"
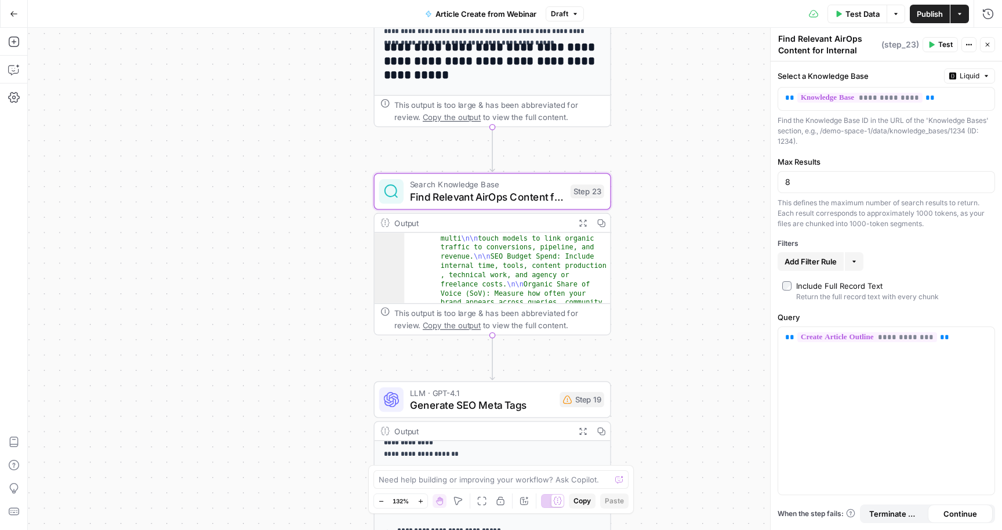
scroll to position [0, 0]
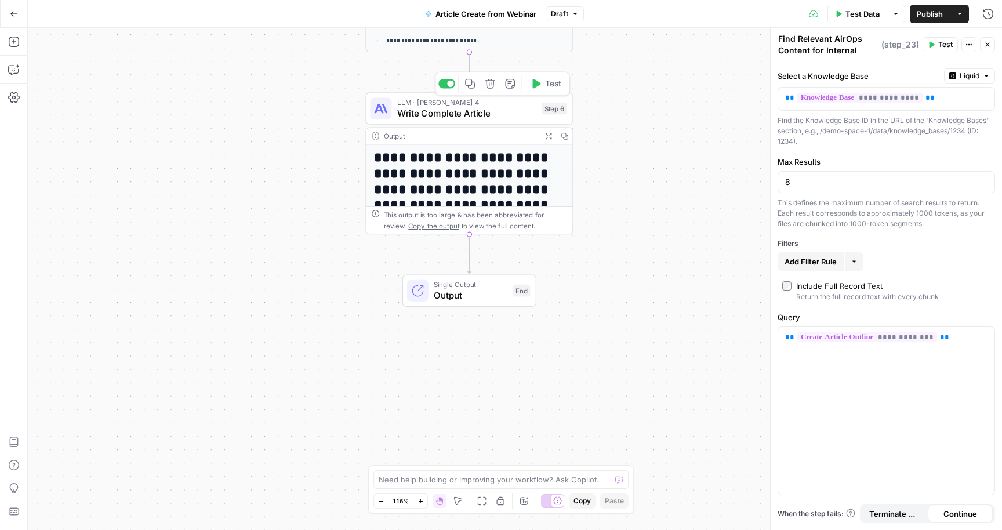
click at [484, 111] on span "Write Complete Article" at bounding box center [466, 113] width 139 height 13
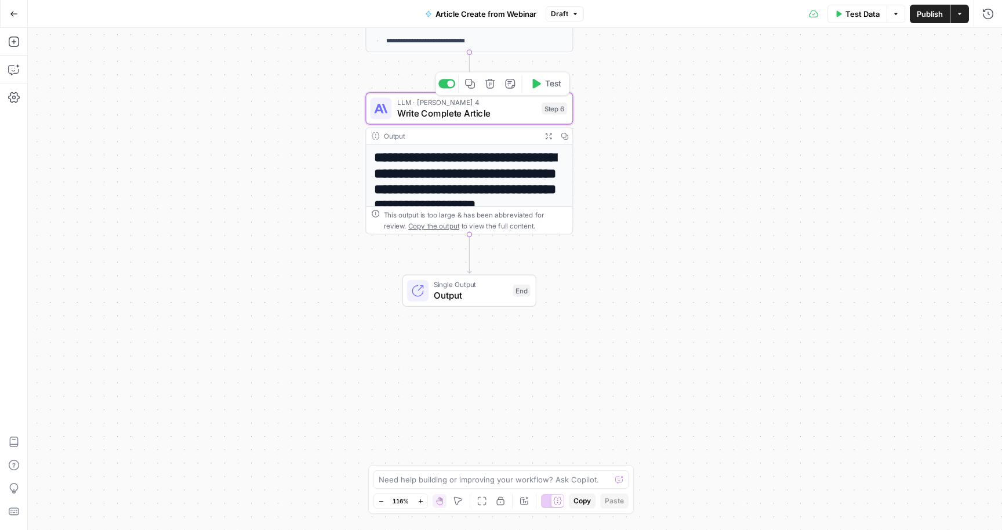
type textarea "Write Complete Article"
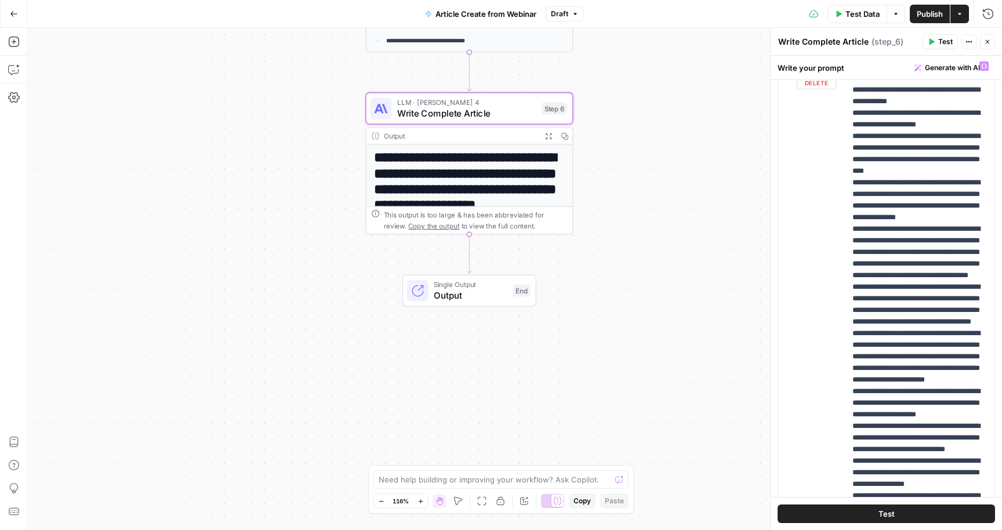
scroll to position [894, 0]
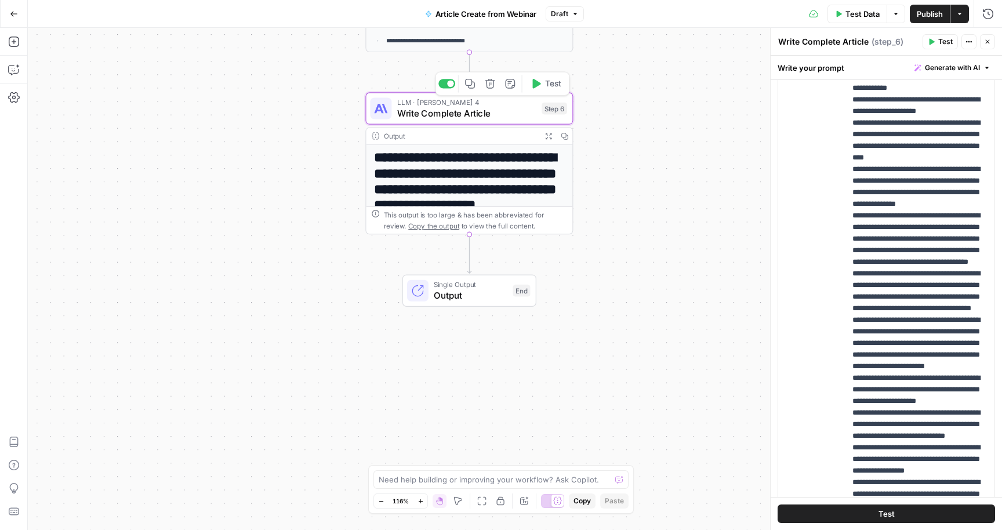
drag, startPoint x: 403, startPoint y: 120, endPoint x: 517, endPoint y: 290, distance: 204.4
click at [517, 290] on div "End" at bounding box center [521, 291] width 17 height 12
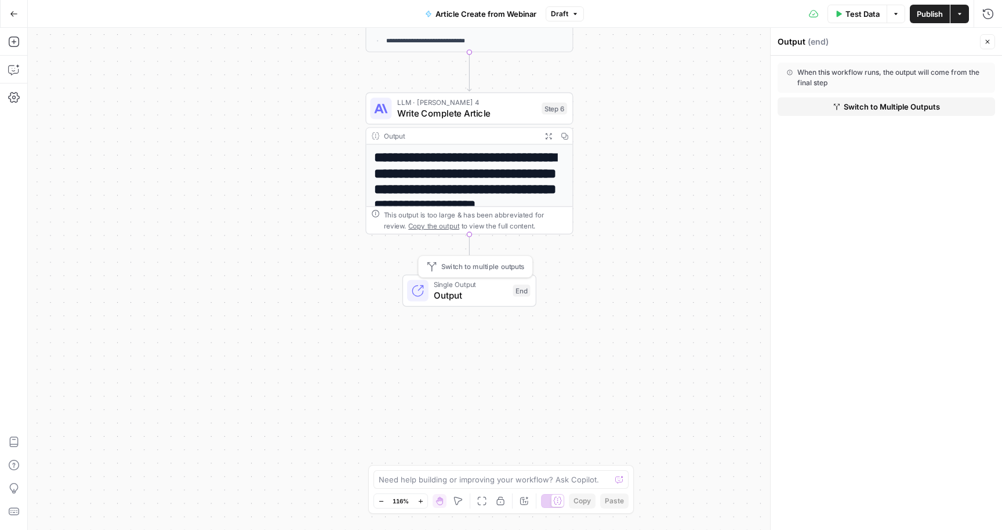
click at [501, 107] on div "LLM · [PERSON_NAME] 4 Write Complete Article" at bounding box center [466, 108] width 139 height 23
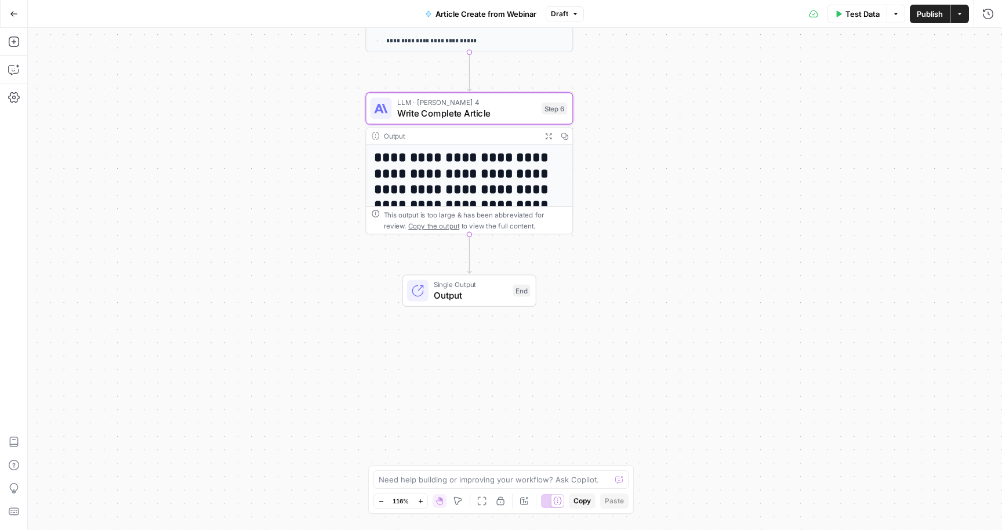
type textarea "Write Complete Article"
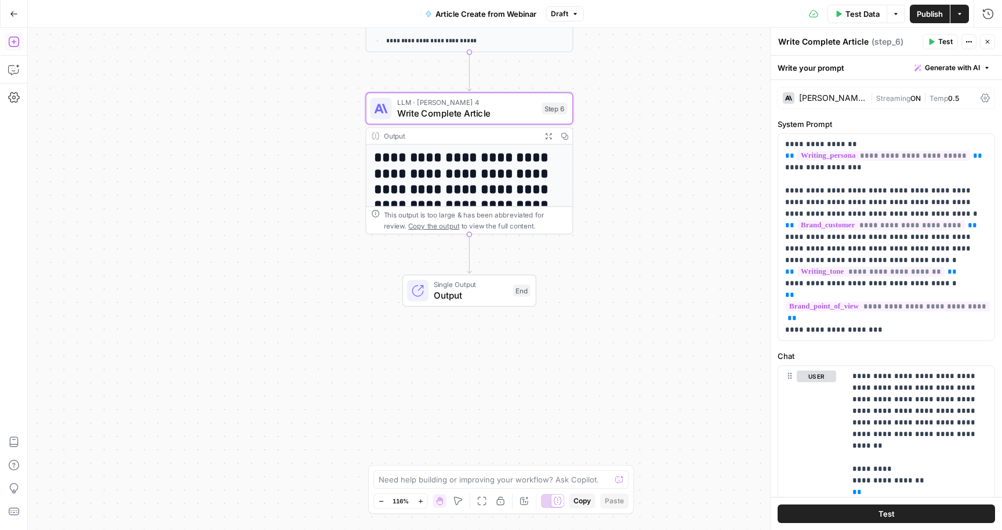
click at [13, 42] on icon "button" at bounding box center [13, 42] width 10 height 10
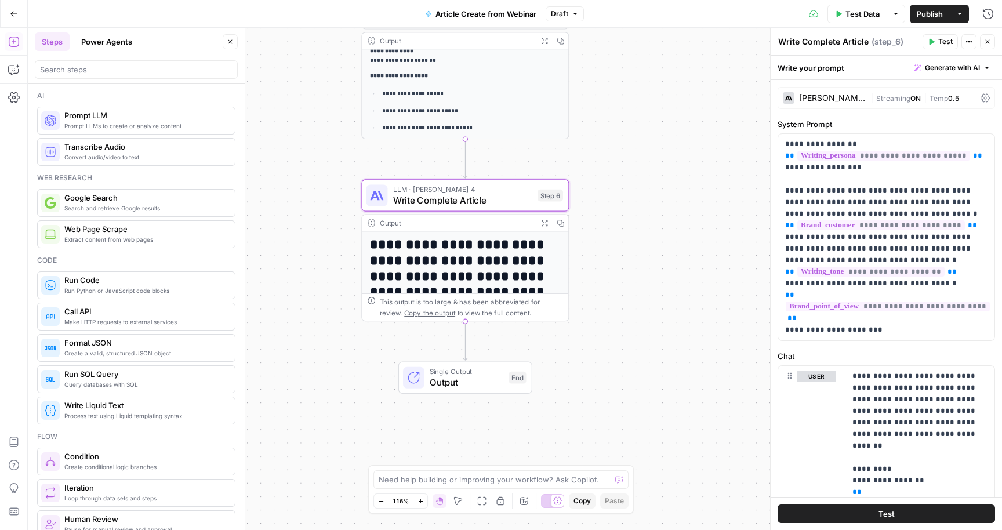
scroll to position [0, 0]
click at [98, 39] on button "Power Agents" at bounding box center [106, 41] width 65 height 19
